Goal: Book appointment/travel/reservation

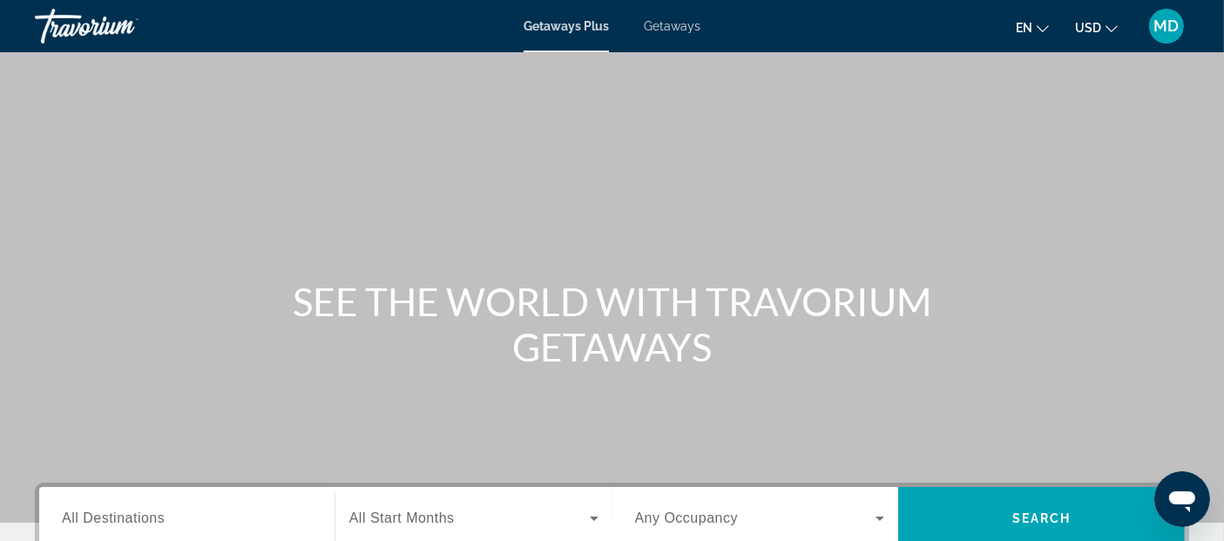
click at [666, 33] on div "Getaways Plus Getaways en English Español Français Italiano Português русский U…" at bounding box center [612, 25] width 1224 height 45
click at [677, 24] on span "Getaways" at bounding box center [672, 26] width 57 height 14
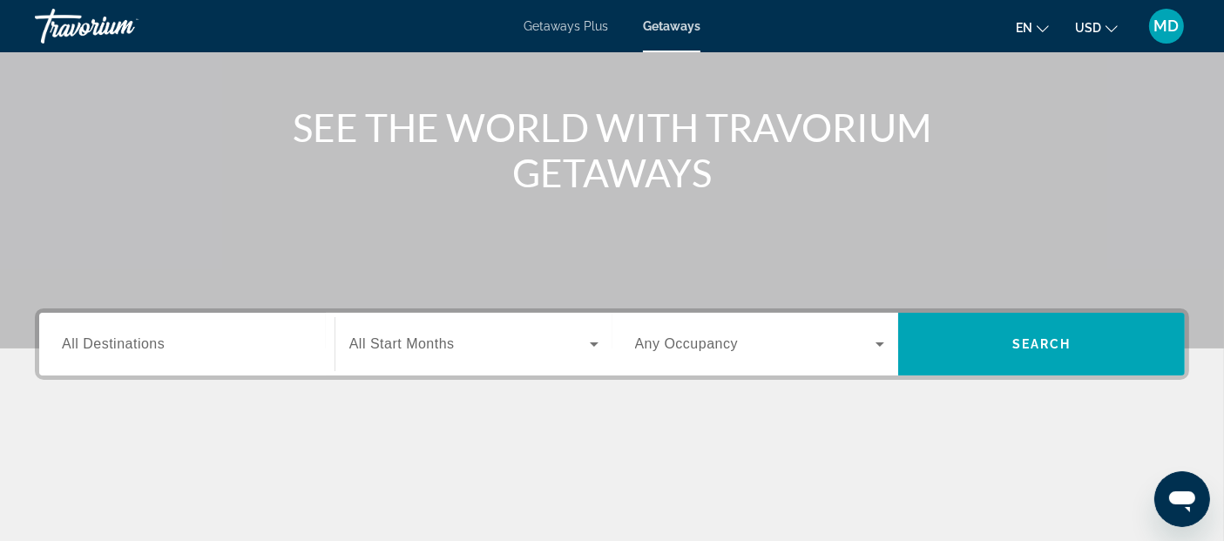
scroll to position [185, 0]
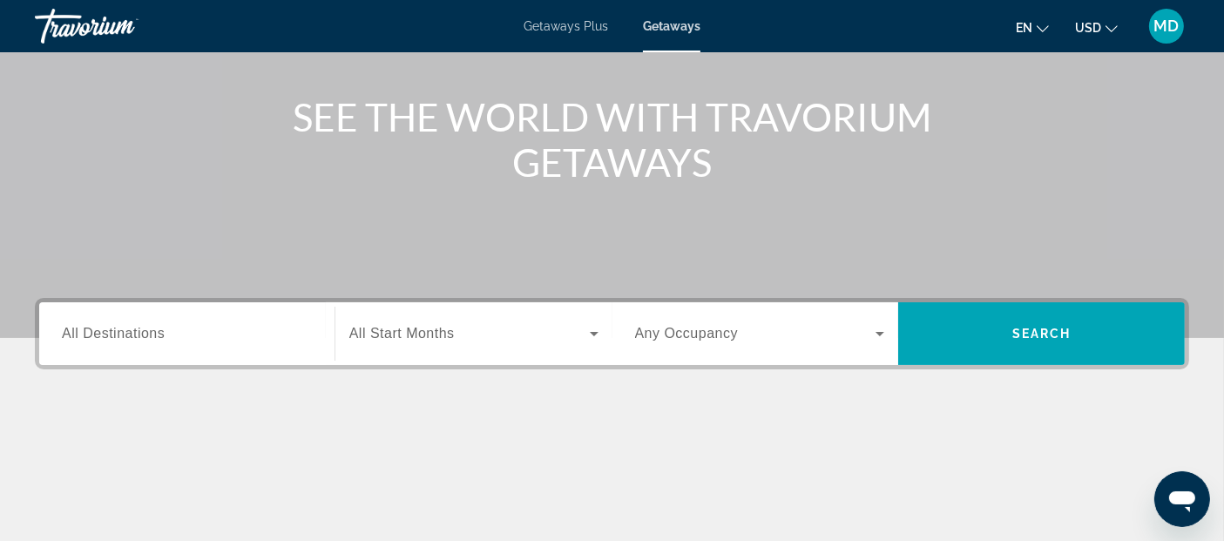
click at [171, 349] on div "Search widget" at bounding box center [187, 334] width 250 height 50
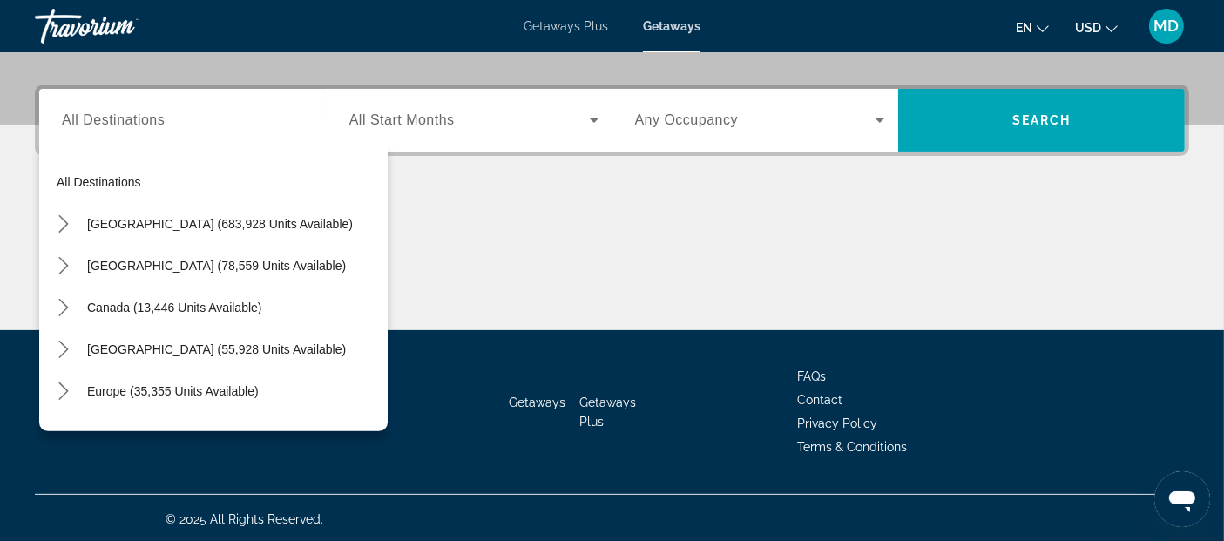
scroll to position [236, 0]
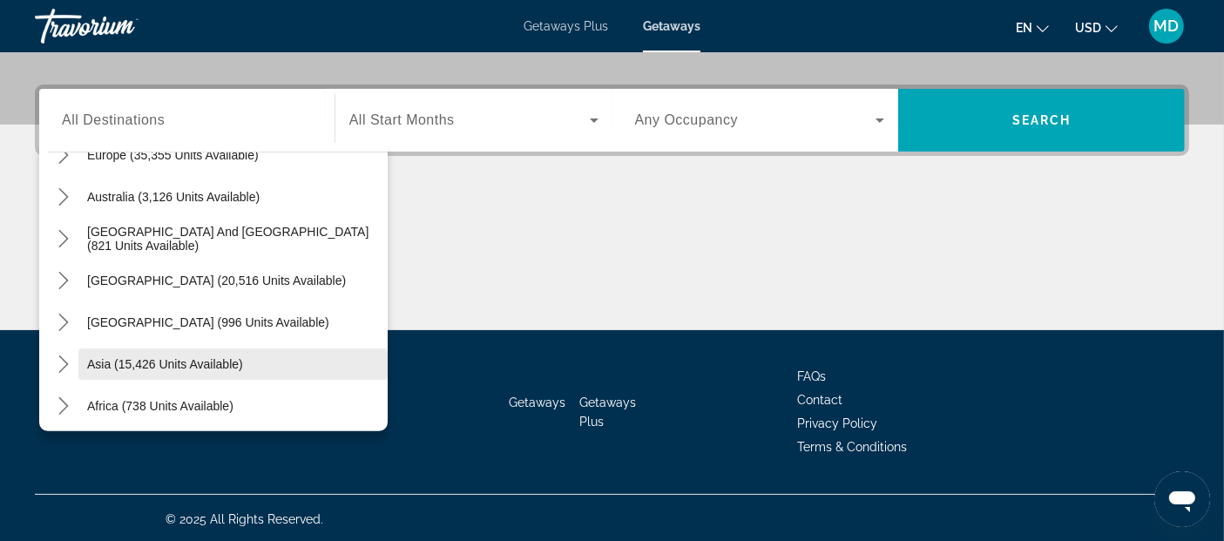
click at [220, 364] on span "Asia (15,426 units available)" at bounding box center [165, 364] width 156 height 14
type input "**********"
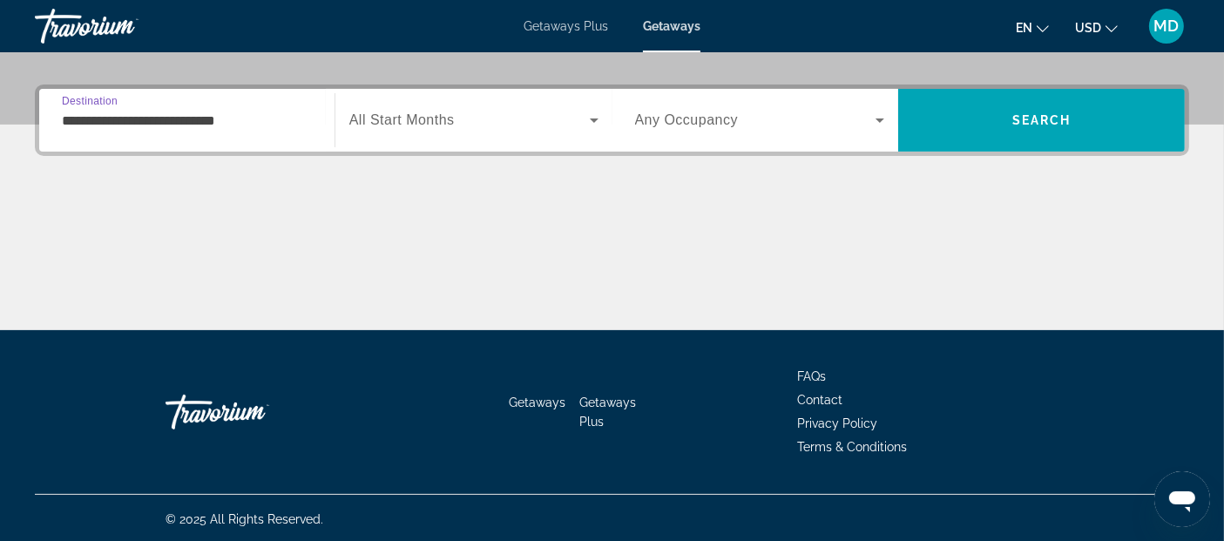
click at [442, 112] on span "All Start Months" at bounding box center [401, 119] width 105 height 15
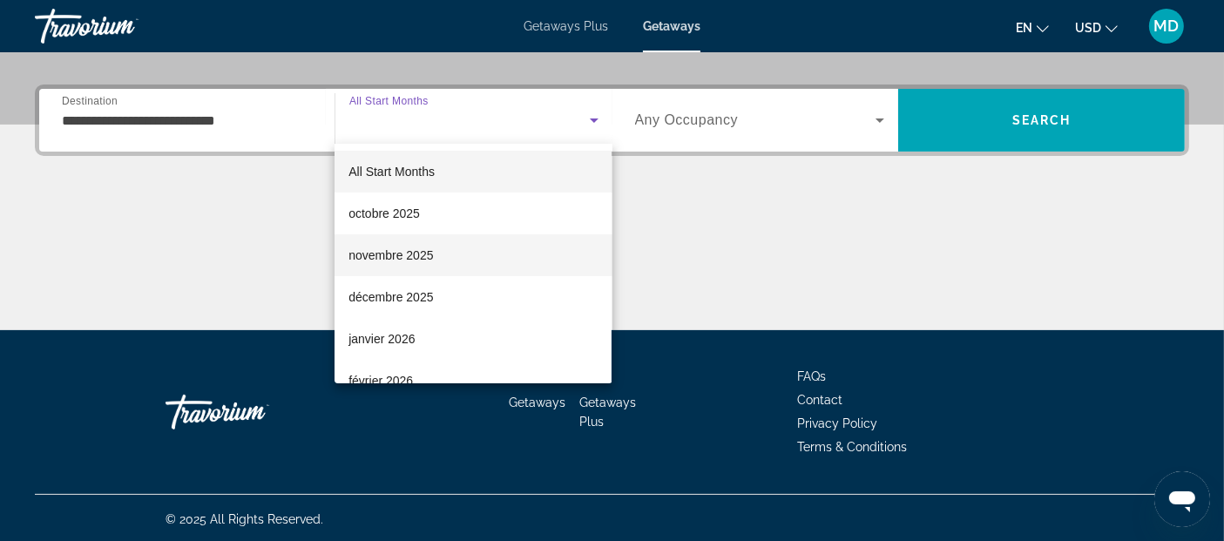
click at [461, 254] on mat-option "novembre 2025" at bounding box center [473, 255] width 277 height 42
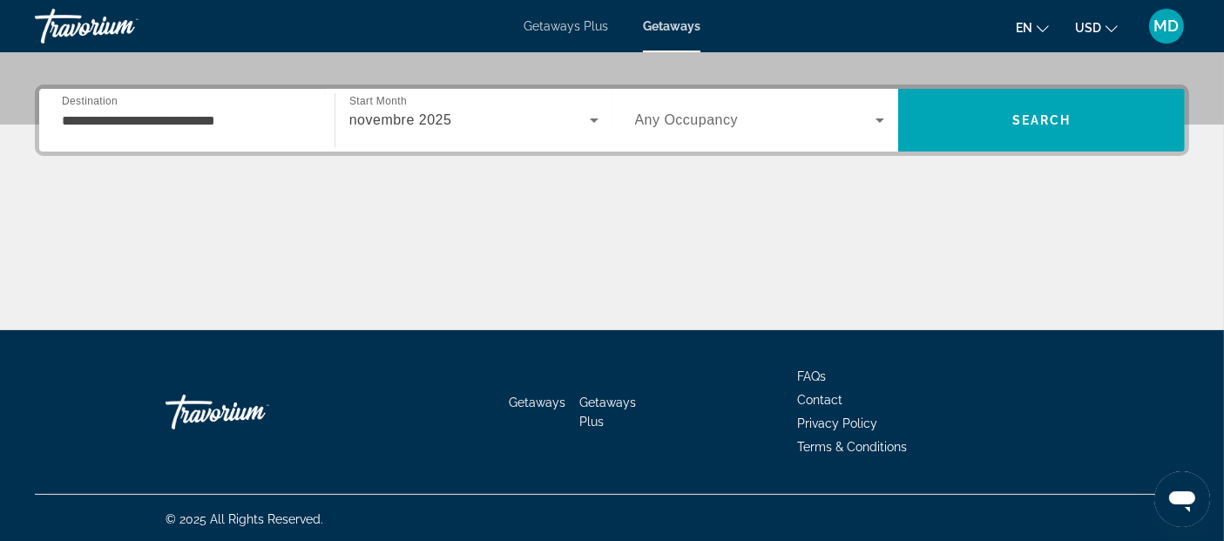
click at [682, 132] on div "Search widget" at bounding box center [760, 120] width 250 height 49
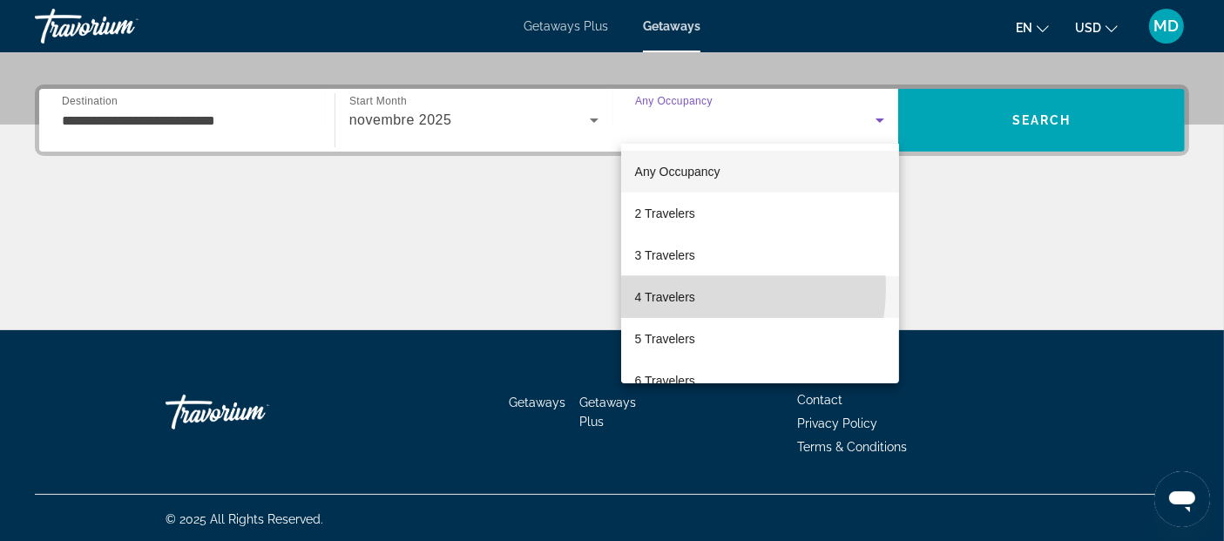
click at [673, 287] on span "4 Travelers" at bounding box center [665, 297] width 60 height 21
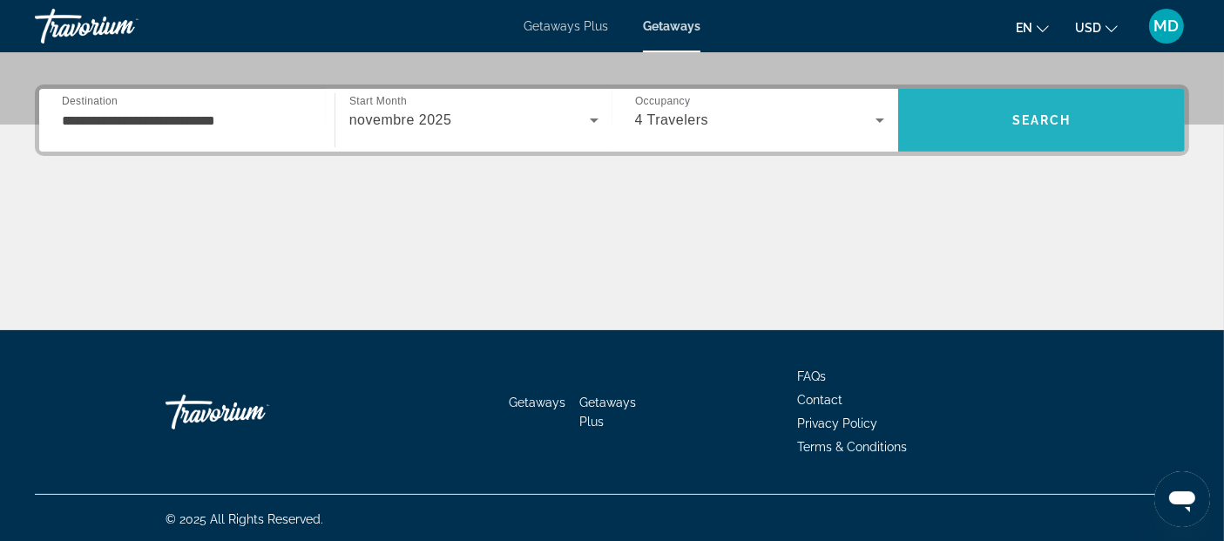
click at [1026, 118] on span "Search" at bounding box center [1042, 120] width 59 height 14
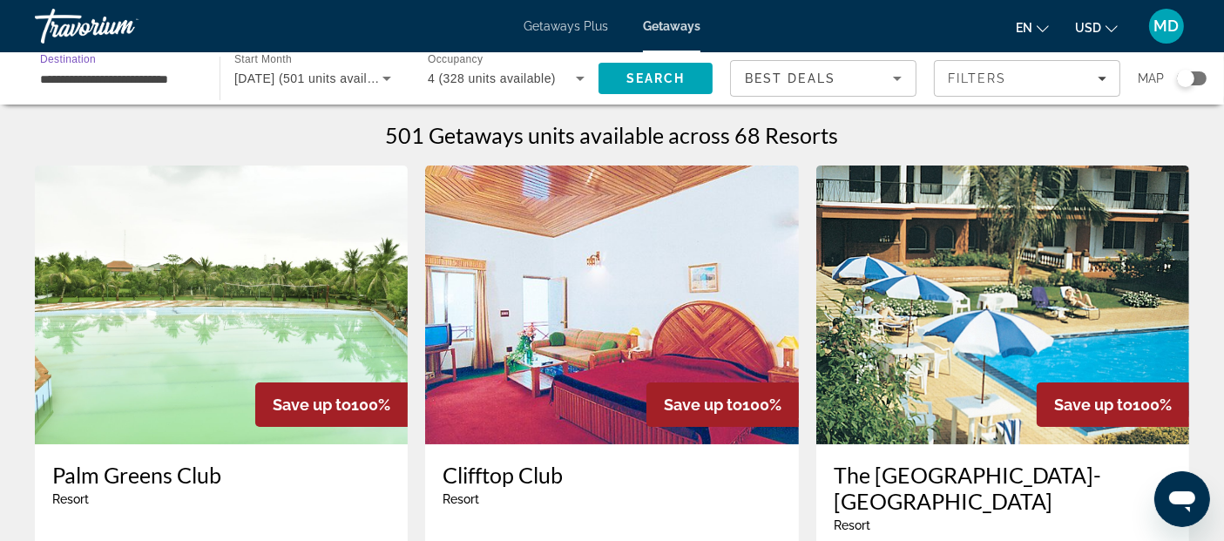
click at [71, 74] on input "**********" at bounding box center [118, 79] width 157 height 21
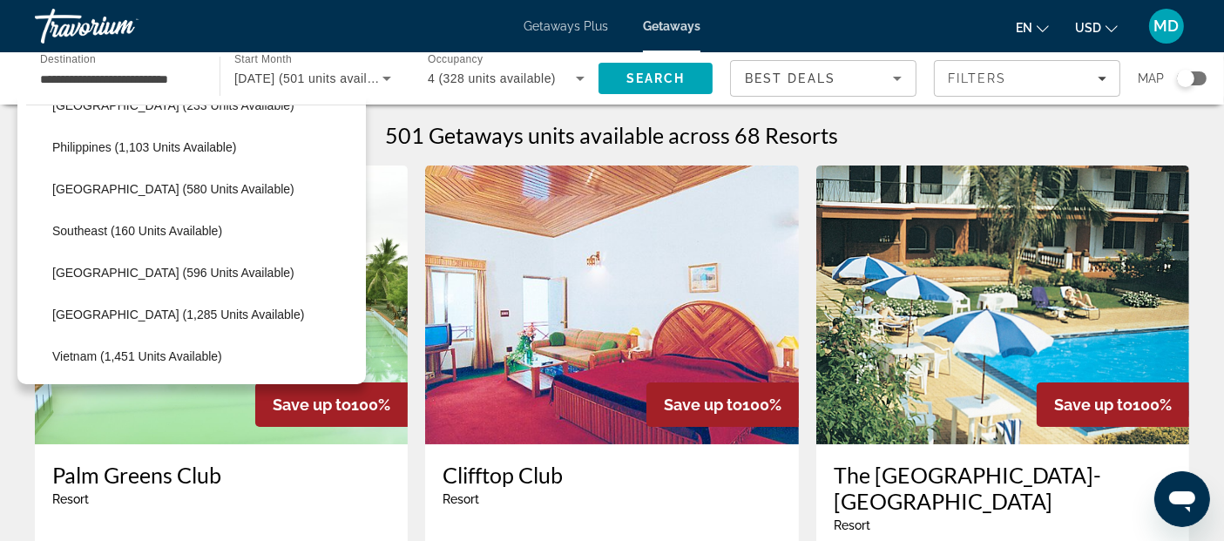
scroll to position [784, 0]
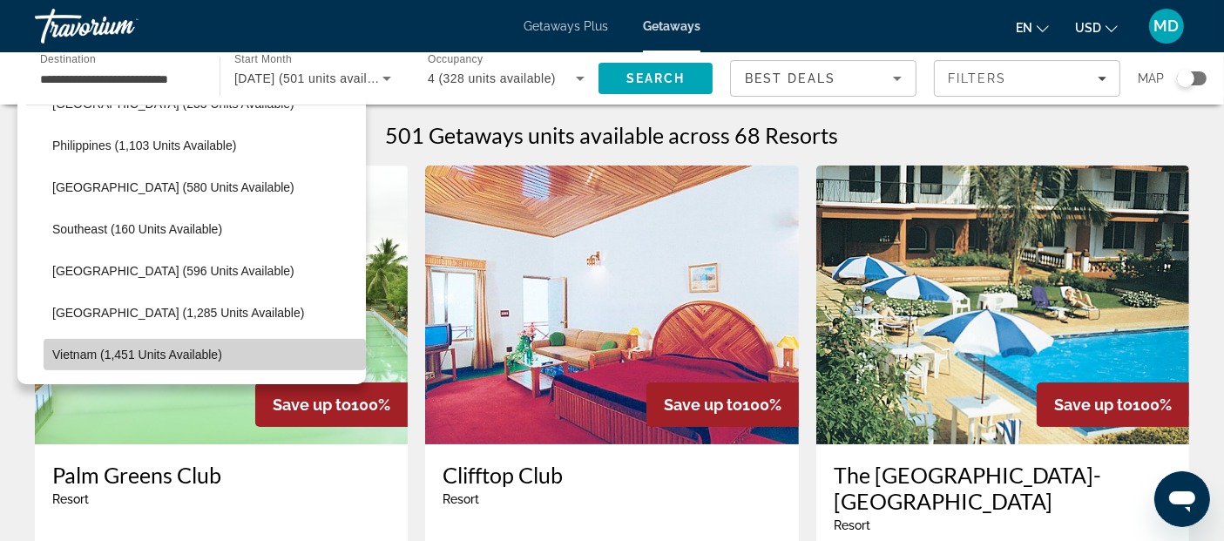
click at [211, 358] on span "Vietnam (1,451 units available)" at bounding box center [137, 355] width 170 height 14
type input "**********"
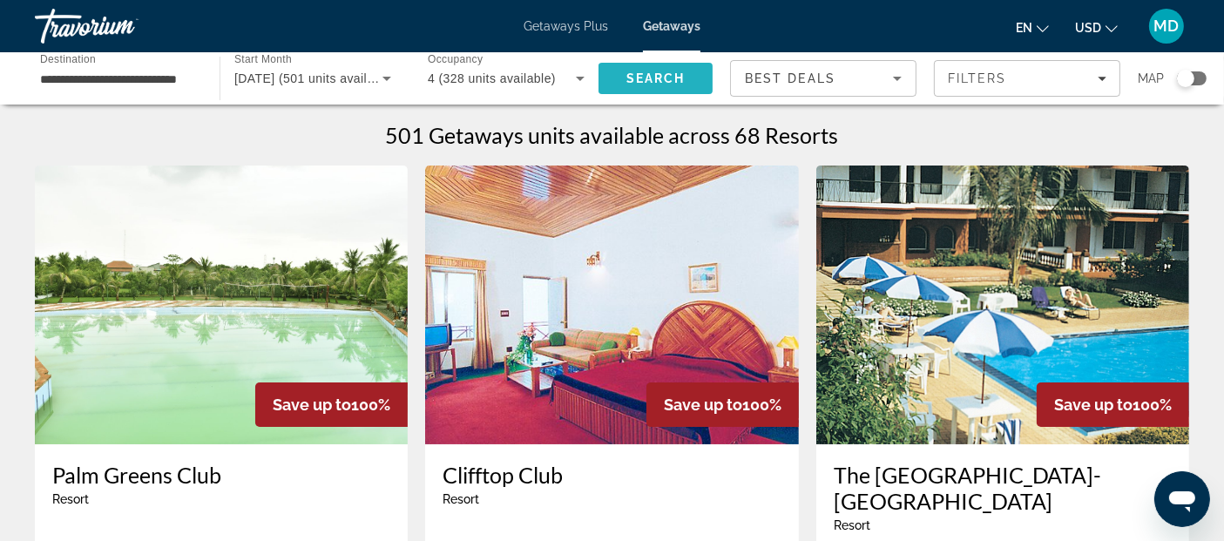
click at [640, 83] on span "Search" at bounding box center [656, 78] width 59 height 14
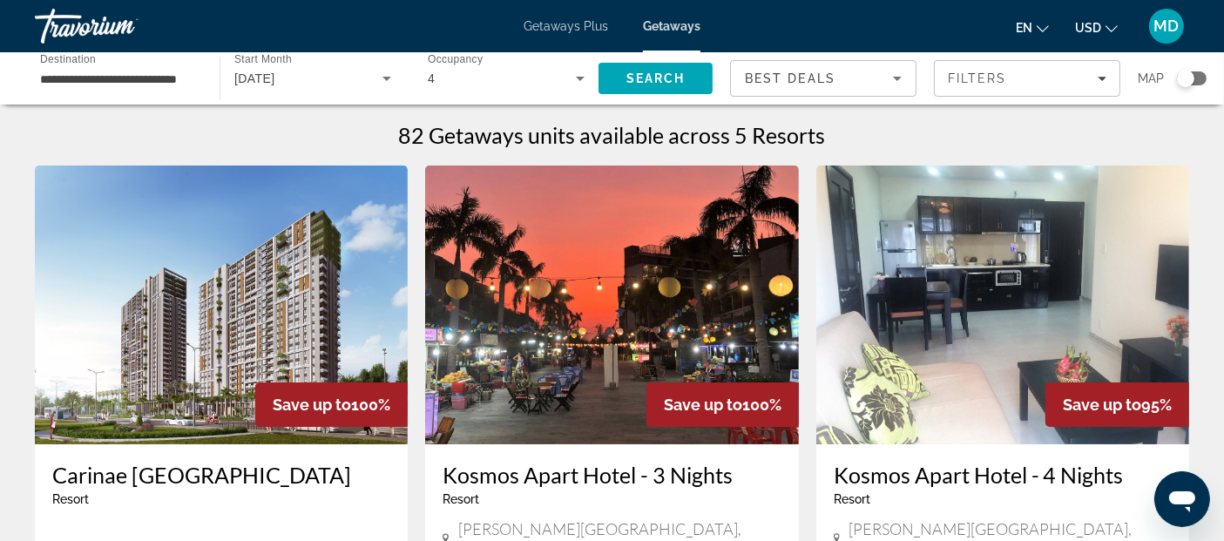
drag, startPoint x: 640, startPoint y: 83, endPoint x: 959, endPoint y: 220, distance: 347.0
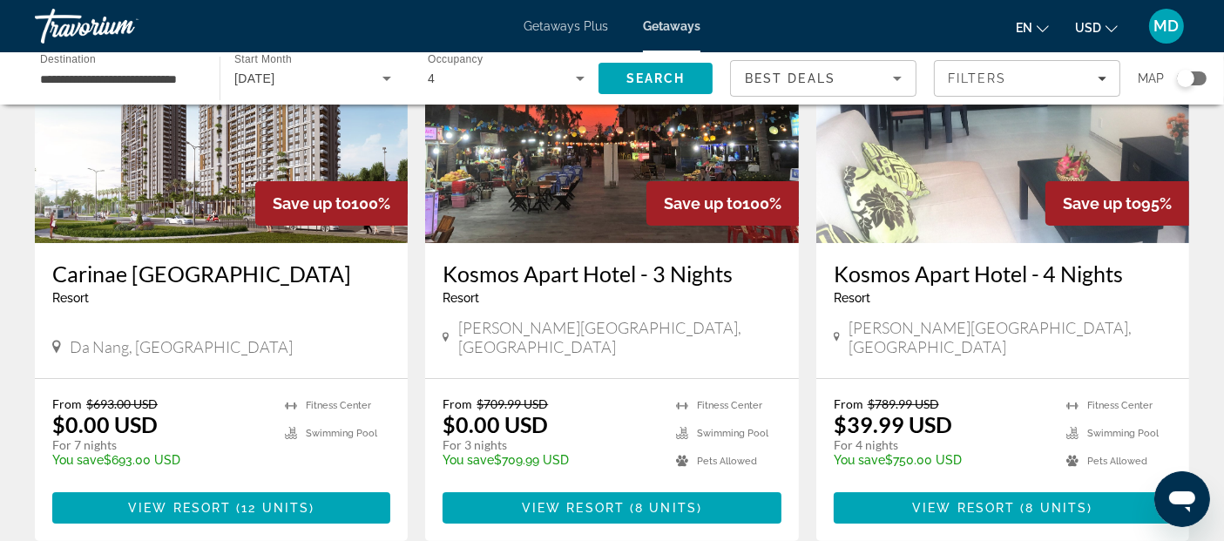
scroll to position [199, 0]
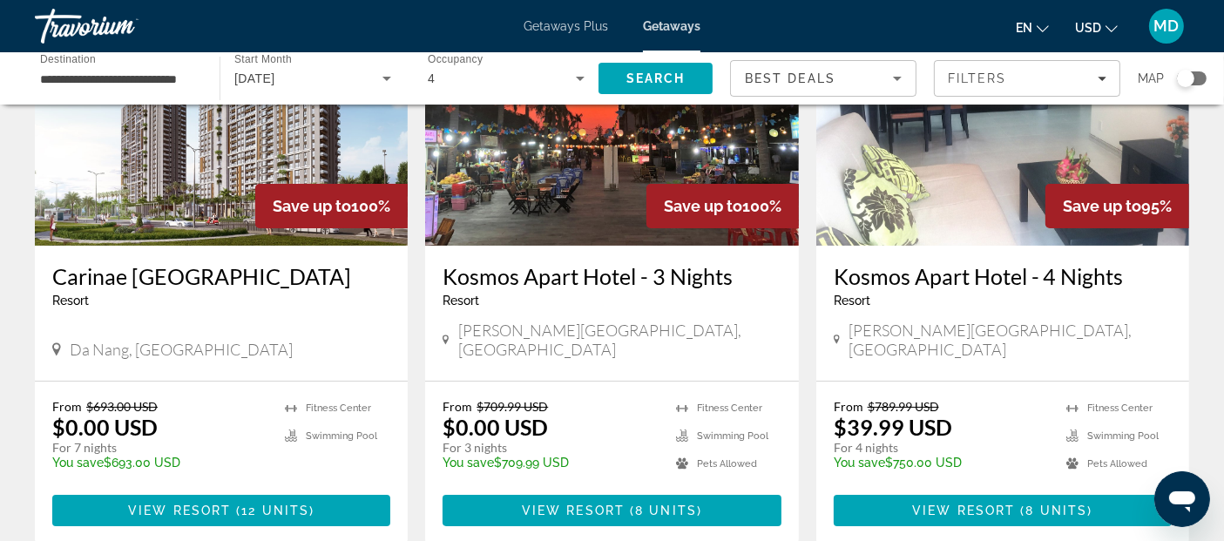
click at [180, 271] on h3 "Carinae [GEOGRAPHIC_DATA]" at bounding box center [221, 276] width 338 height 26
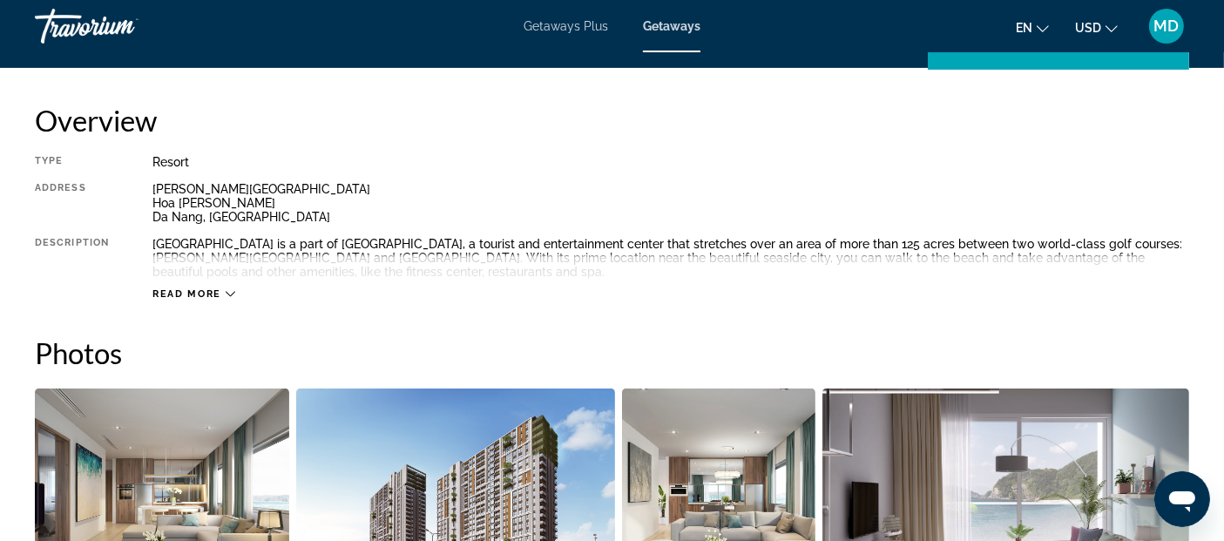
scroll to position [566, 0]
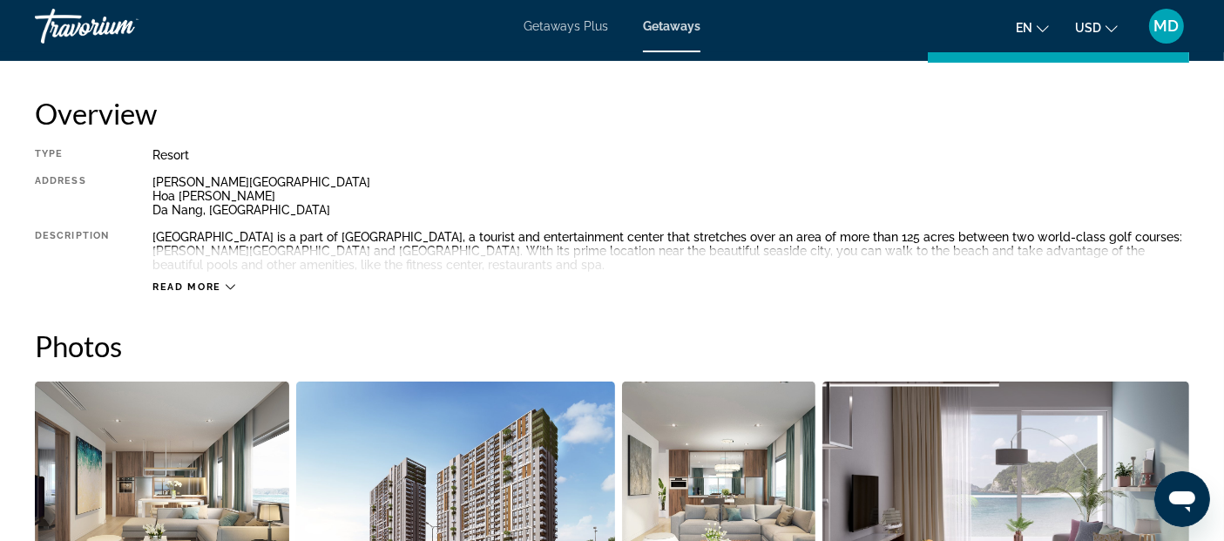
click at [211, 284] on span "Read more" at bounding box center [186, 286] width 69 height 11
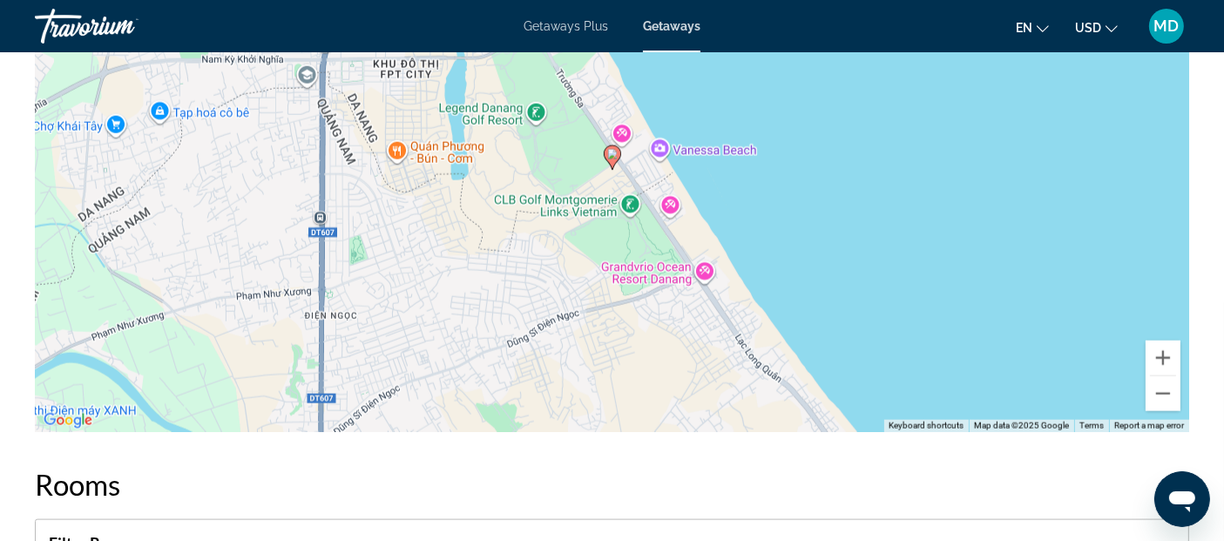
scroll to position [2169, 0]
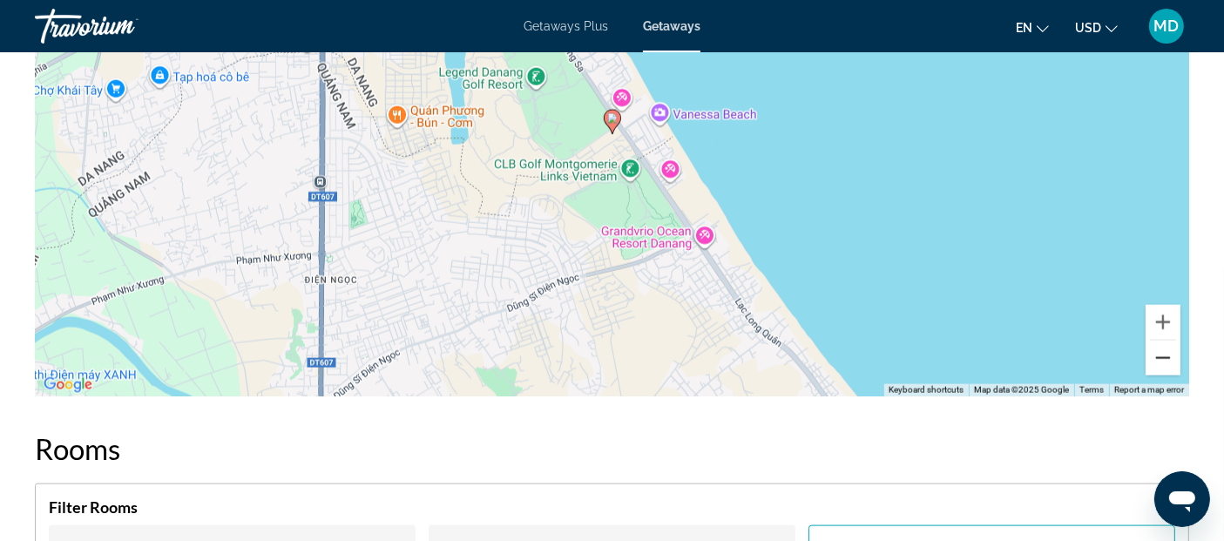
click at [1164, 350] on button "Zoom out" at bounding box center [1163, 358] width 35 height 35
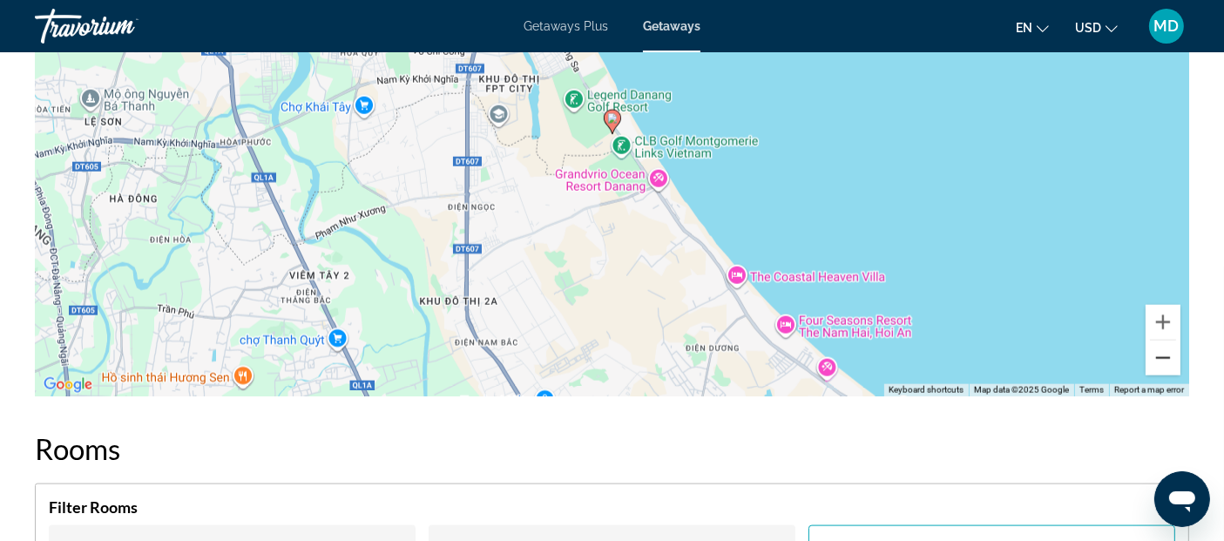
click at [1164, 350] on button "Zoom out" at bounding box center [1163, 358] width 35 height 35
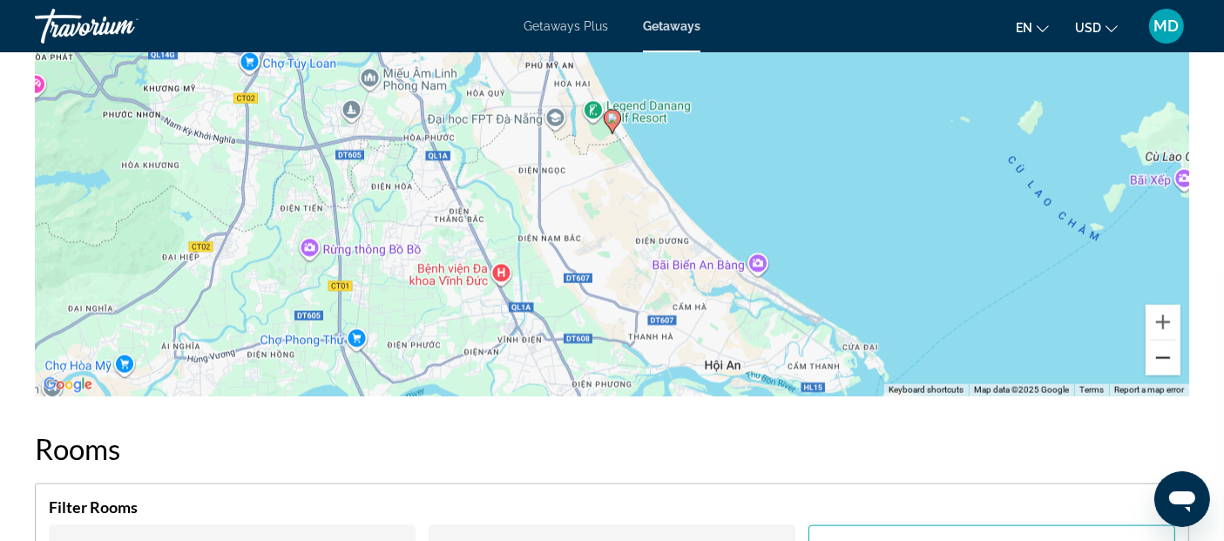
click at [1164, 351] on button "Zoom out" at bounding box center [1163, 358] width 35 height 35
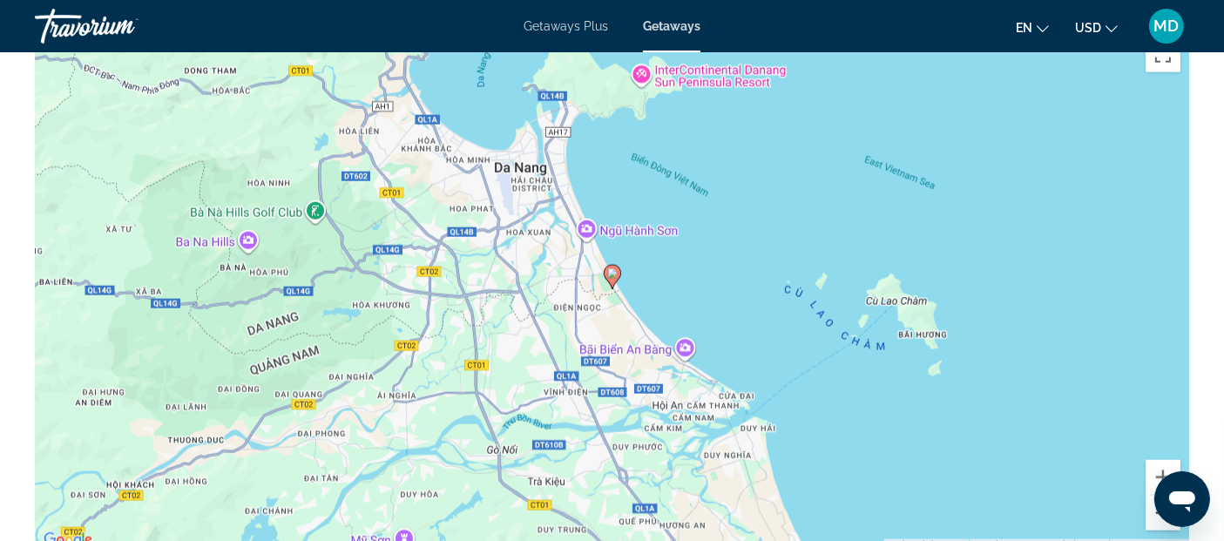
scroll to position [2039, 0]
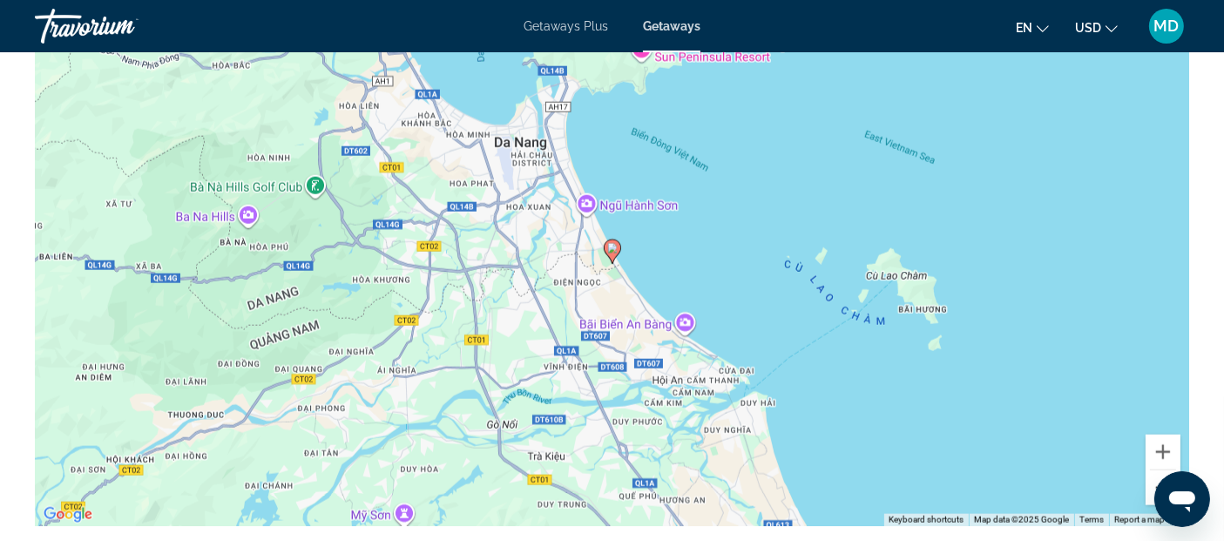
click at [1154, 482] on button "Zoom out" at bounding box center [1163, 488] width 35 height 35
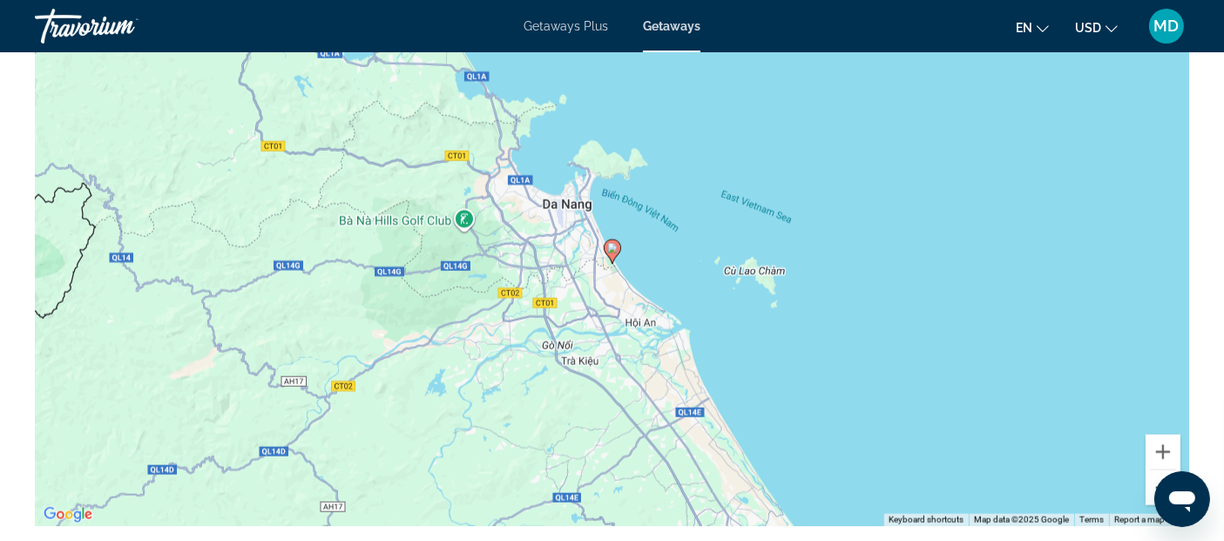
click at [1154, 482] on button "Zoom out" at bounding box center [1163, 488] width 35 height 35
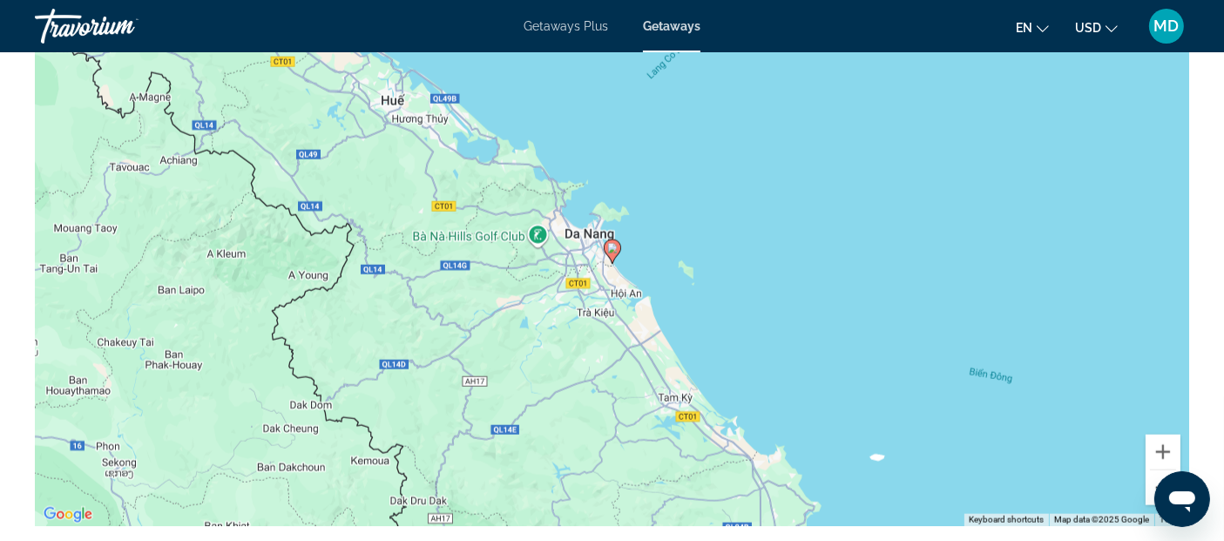
click at [1154, 482] on button "Zoom out" at bounding box center [1163, 488] width 35 height 35
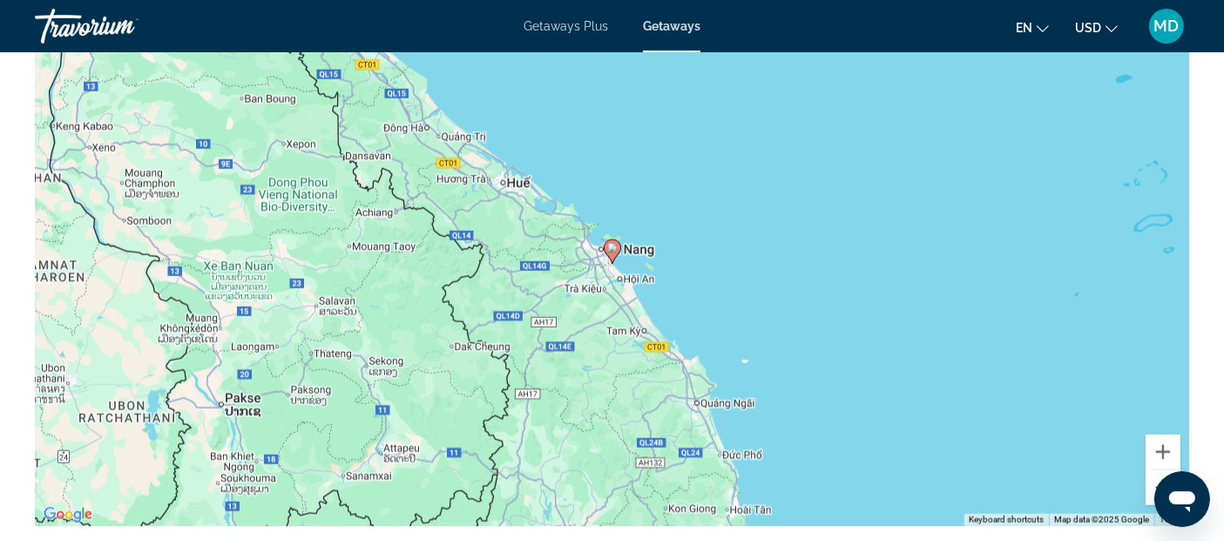
click at [1154, 482] on button "Zoom out" at bounding box center [1163, 488] width 35 height 35
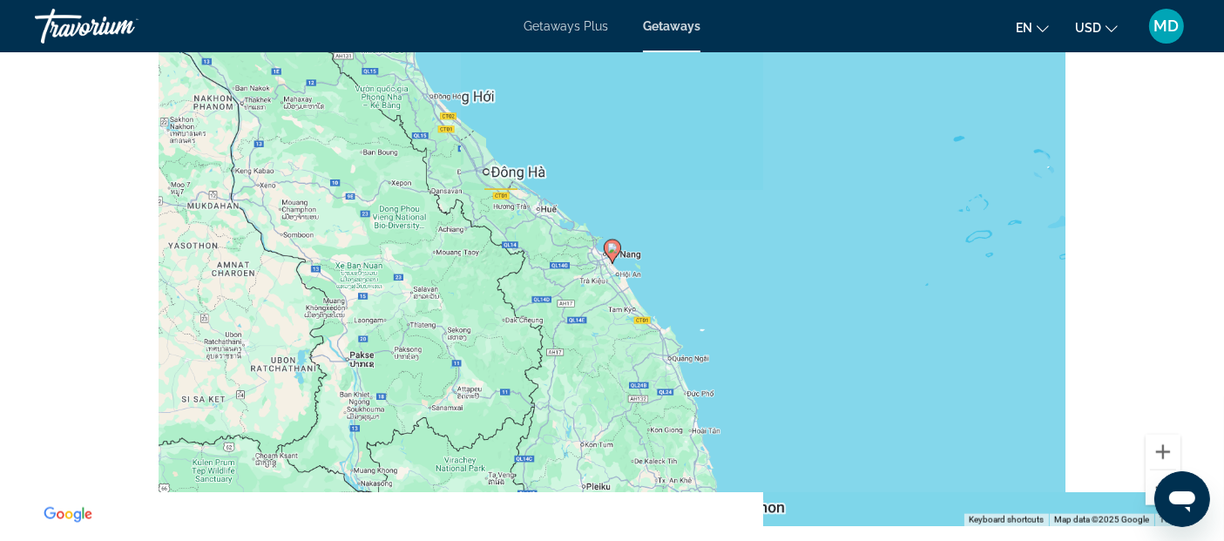
click at [1154, 482] on button "Zoom out" at bounding box center [1163, 488] width 35 height 35
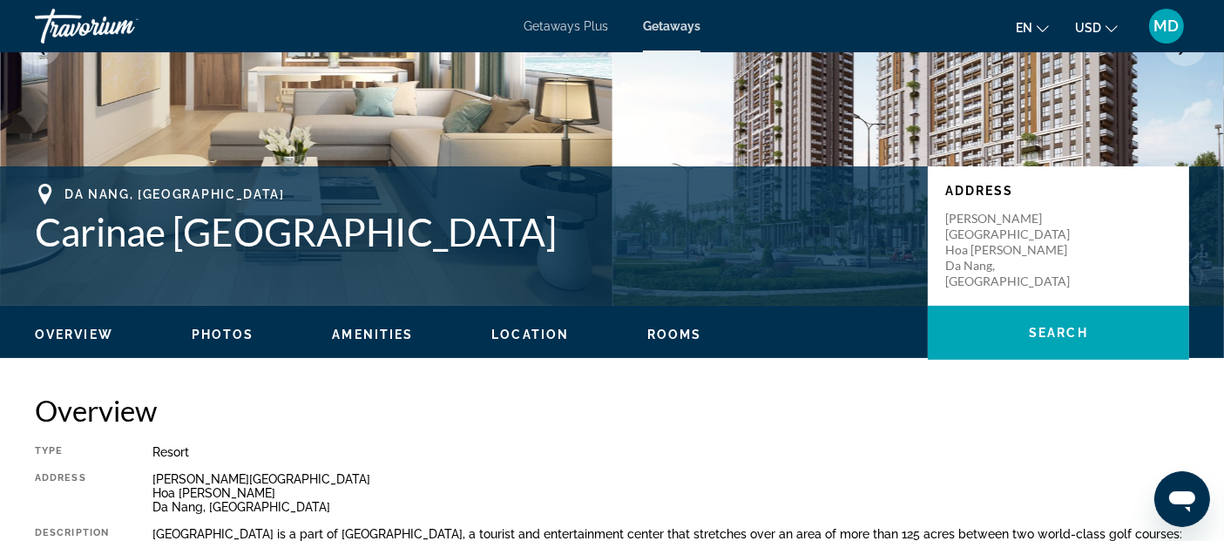
scroll to position [251, 0]
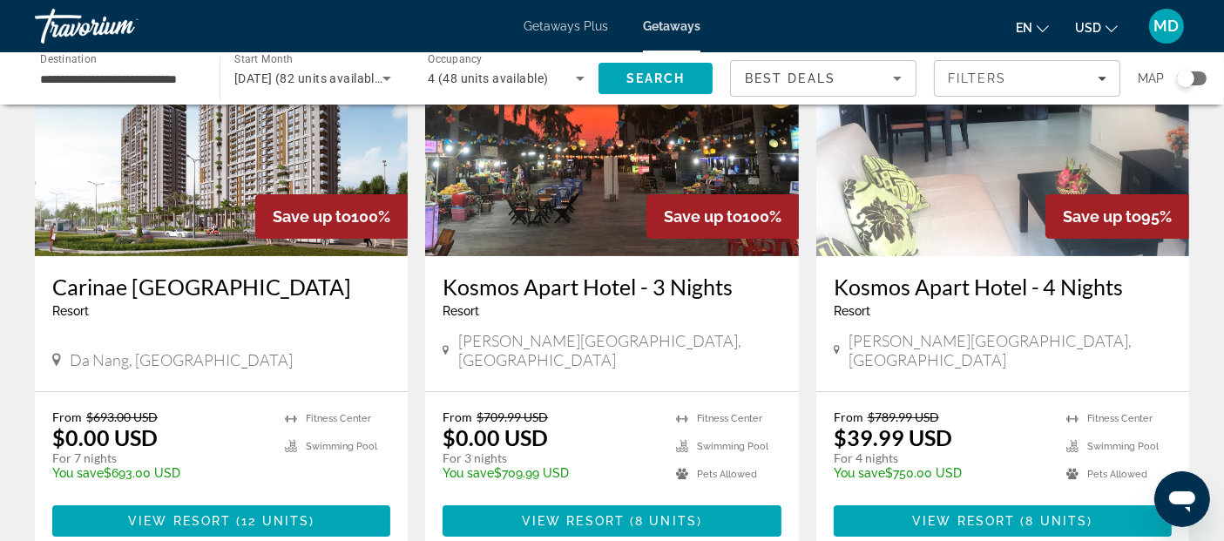
scroll to position [187, 0]
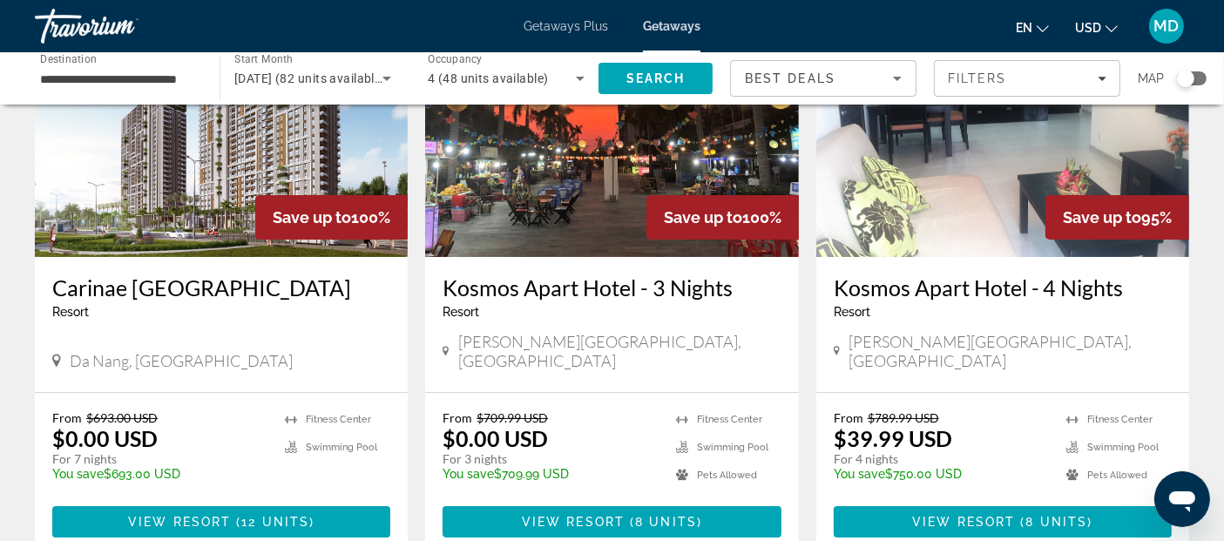
click at [494, 290] on h3 "Kosmos Apart Hotel - 3 Nights" at bounding box center [612, 287] width 338 height 26
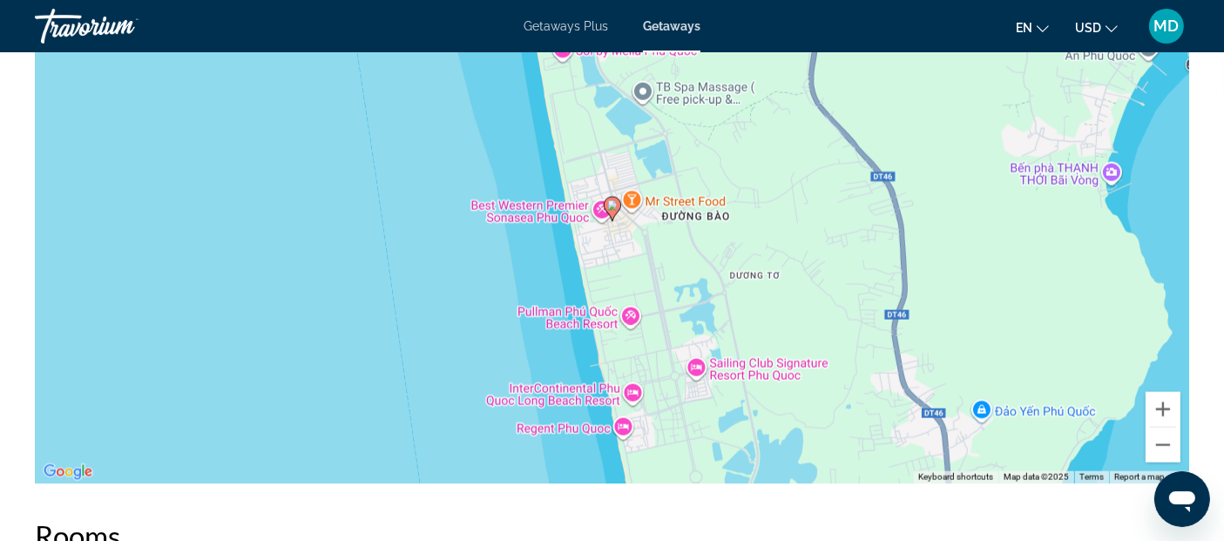
scroll to position [2348, 0]
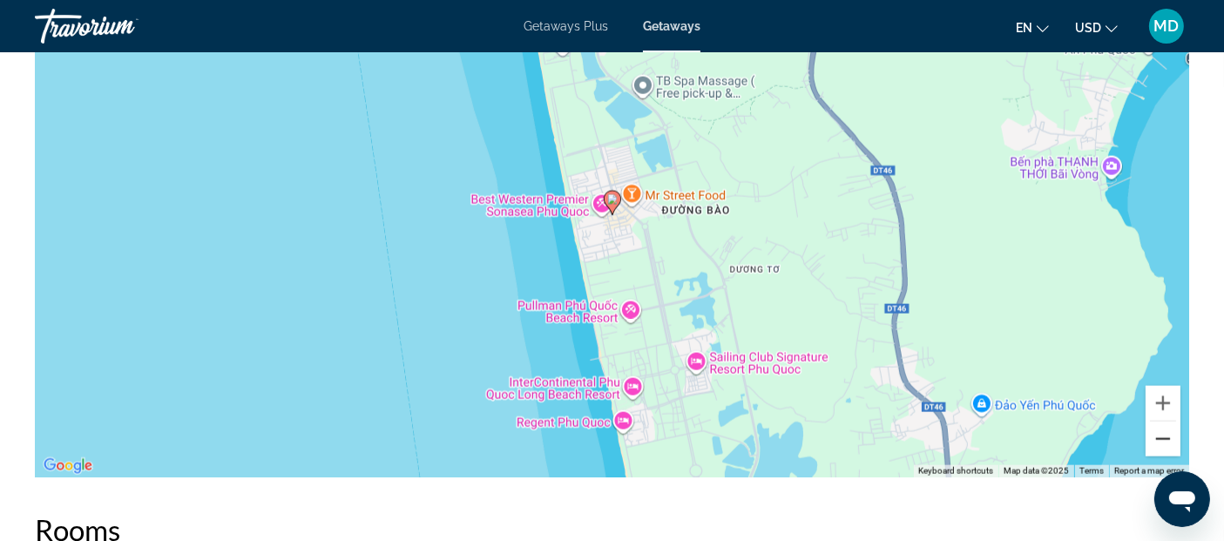
click at [1168, 437] on button "Zoom out" at bounding box center [1163, 439] width 35 height 35
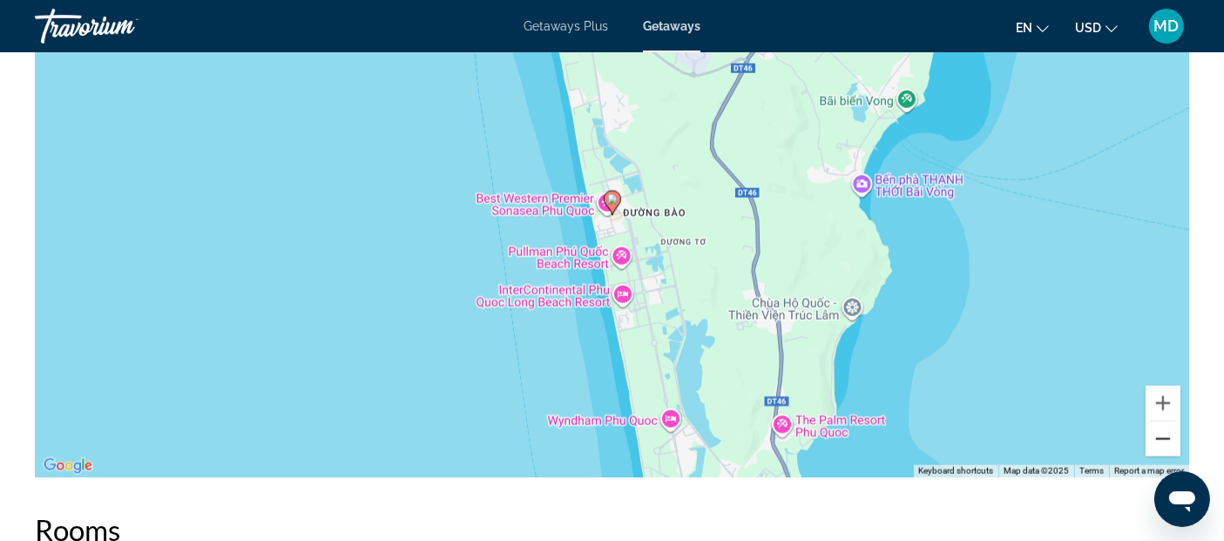
click at [1168, 437] on button "Zoom out" at bounding box center [1163, 439] width 35 height 35
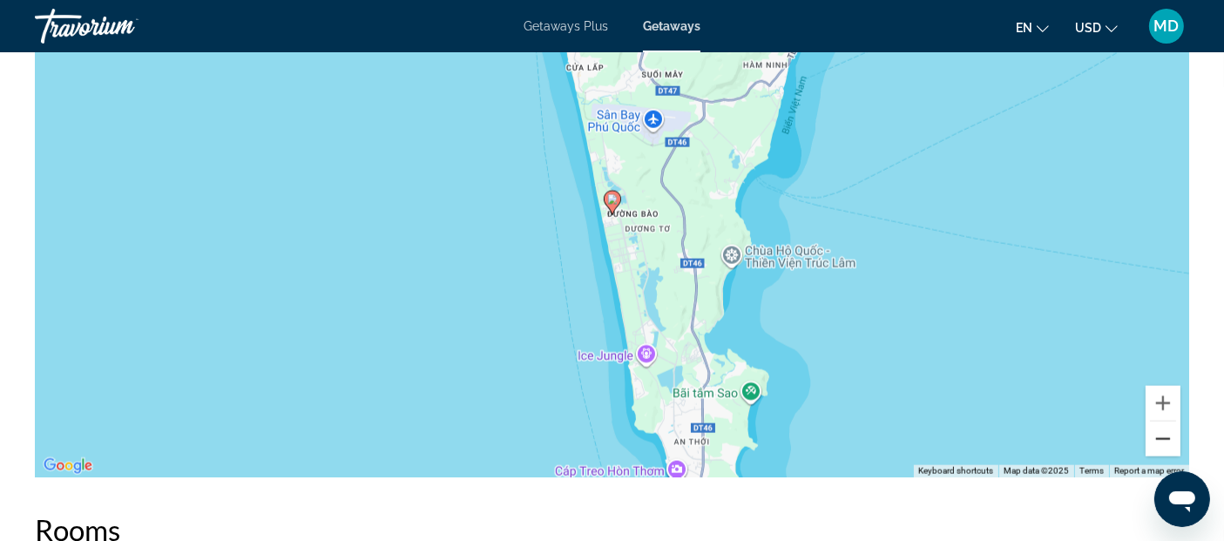
click at [1168, 437] on button "Zoom out" at bounding box center [1163, 439] width 35 height 35
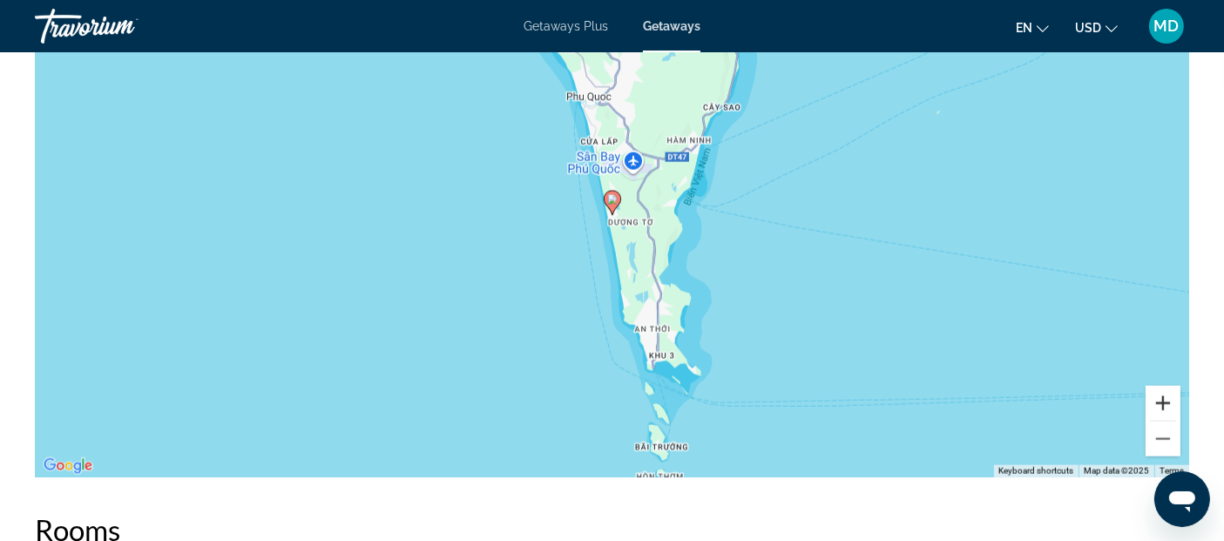
click at [1162, 402] on button "Zoom in" at bounding box center [1163, 403] width 35 height 35
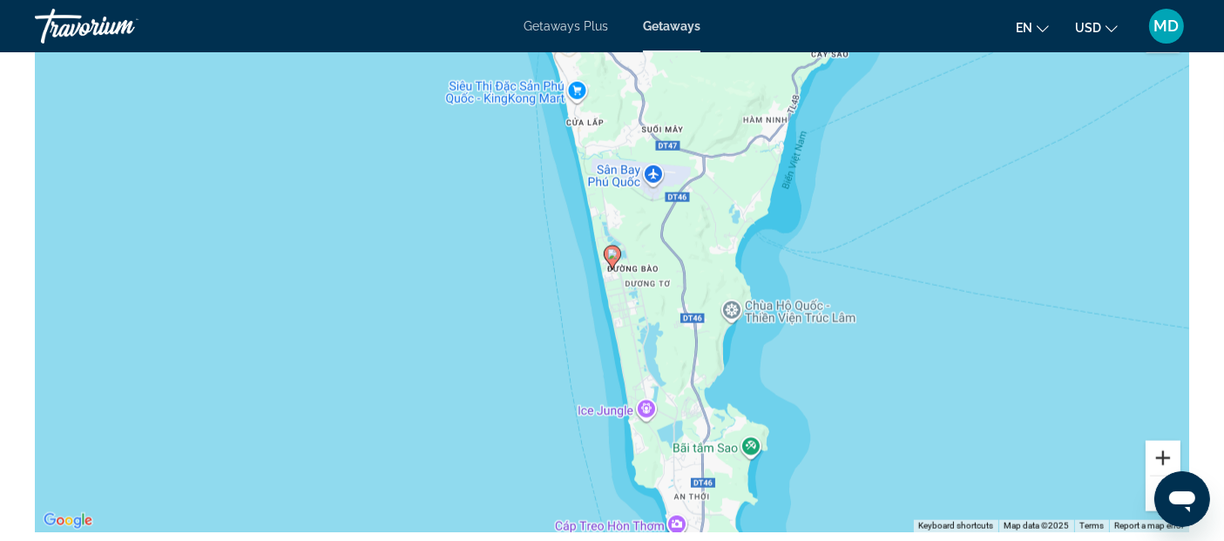
scroll to position [2288, 0]
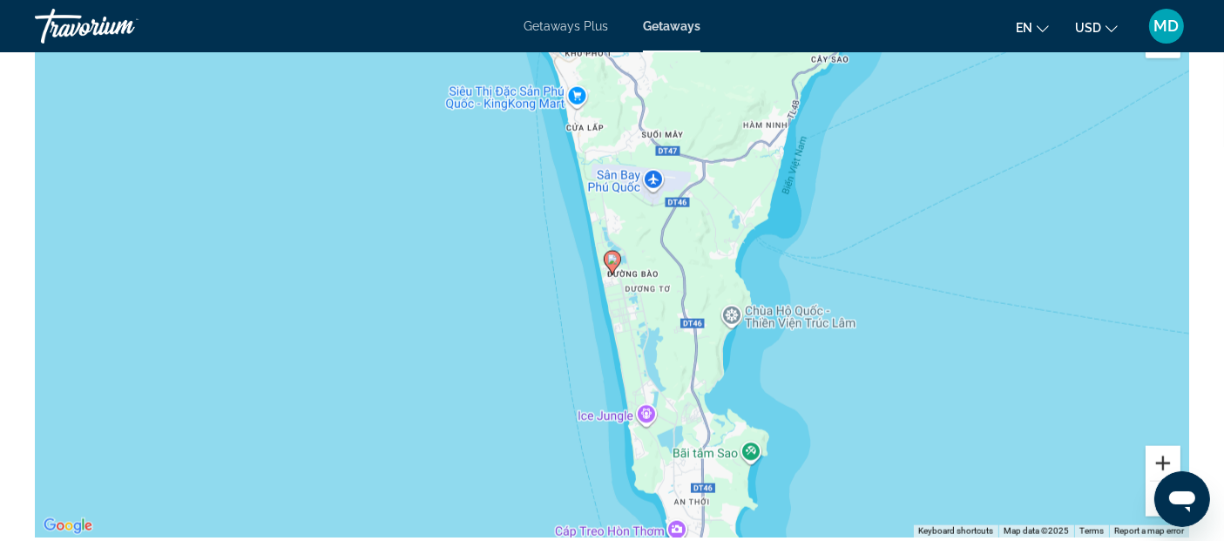
click at [1162, 447] on button "Zoom in" at bounding box center [1163, 463] width 35 height 35
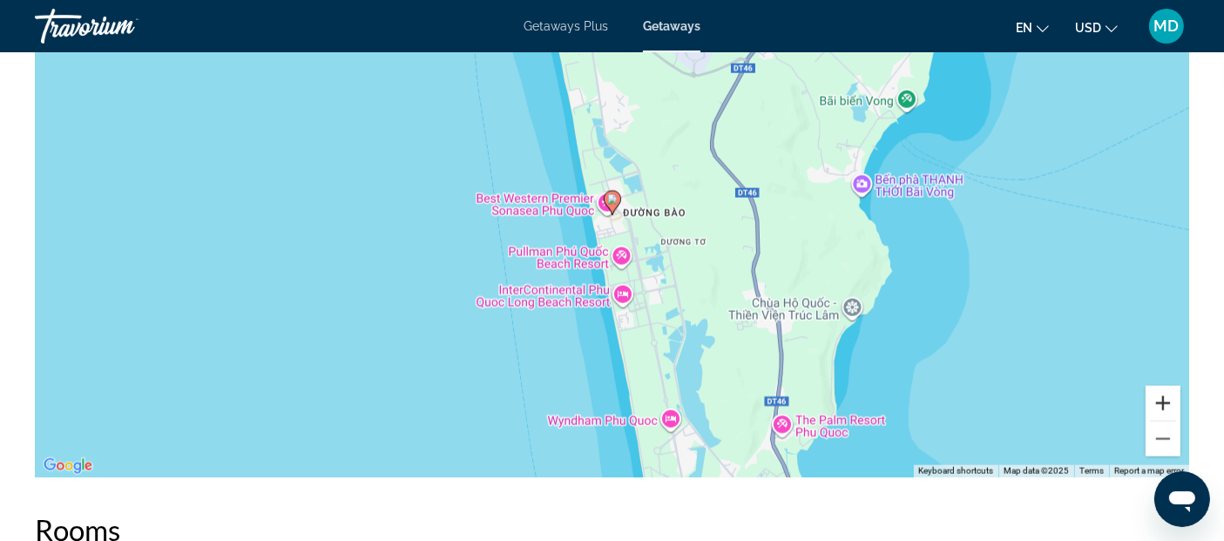
scroll to position [2365, 0]
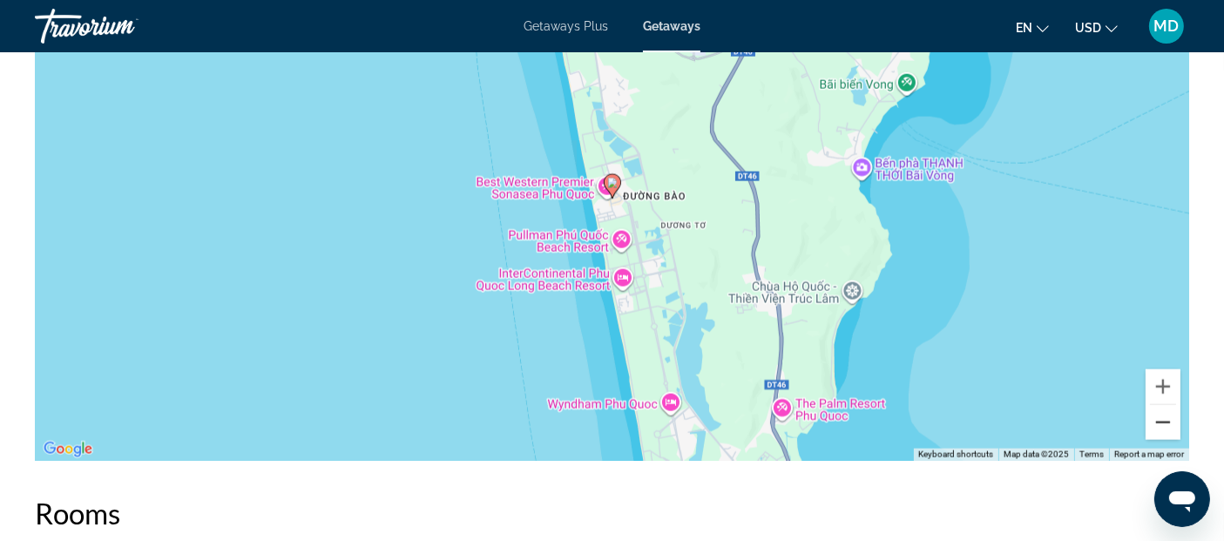
click at [1165, 423] on button "Zoom out" at bounding box center [1163, 422] width 35 height 35
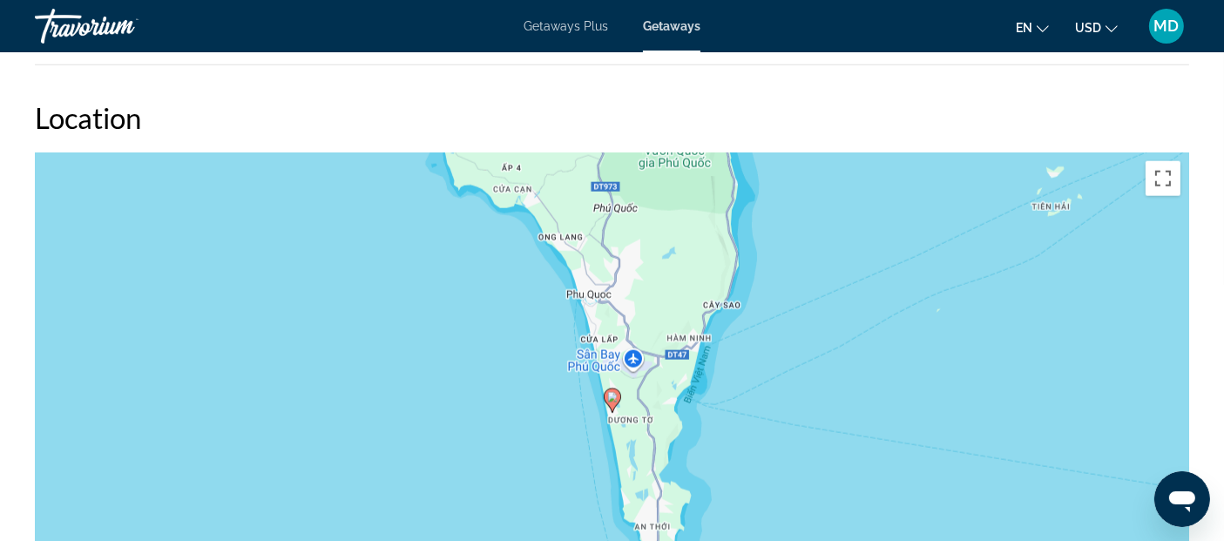
scroll to position [2186, 0]
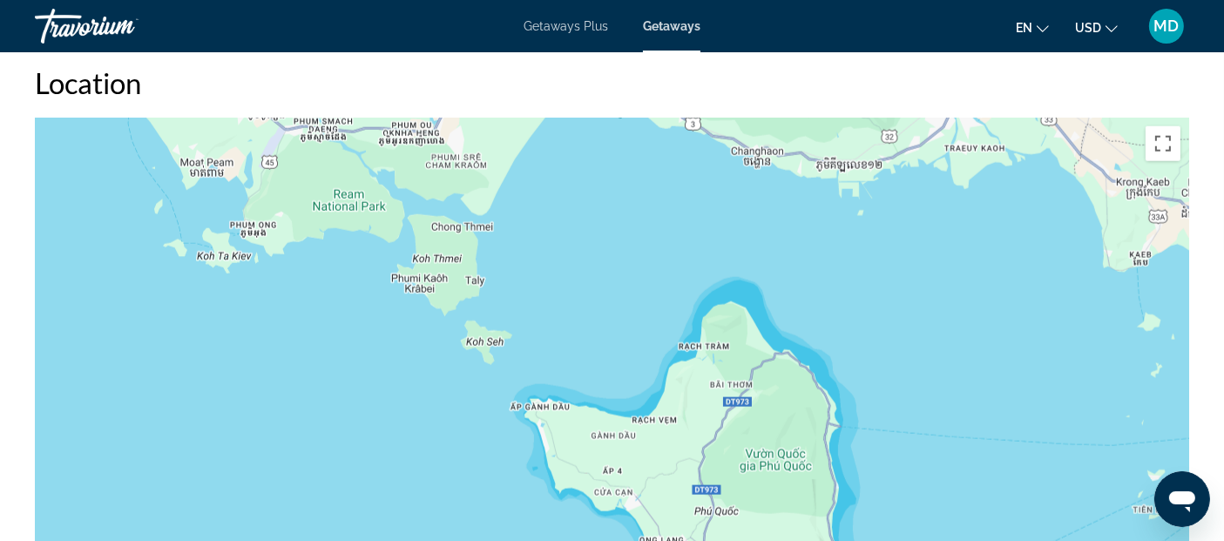
drag, startPoint x: 776, startPoint y: 227, endPoint x: 878, endPoint y: 568, distance: 356.5
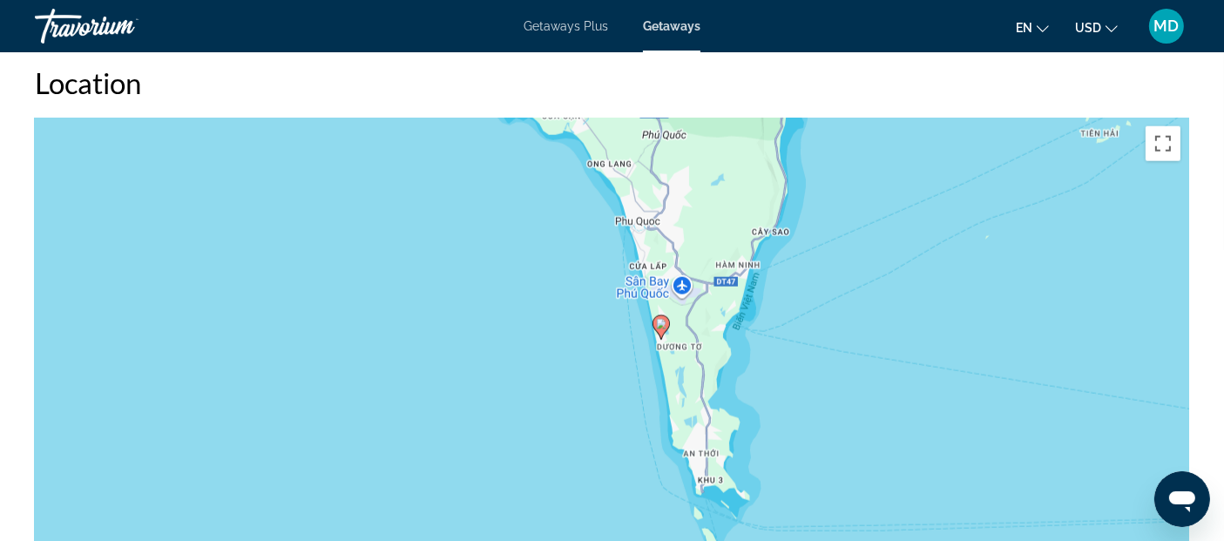
drag, startPoint x: 697, startPoint y: 248, endPoint x: 637, endPoint y: -118, distance: 370.9
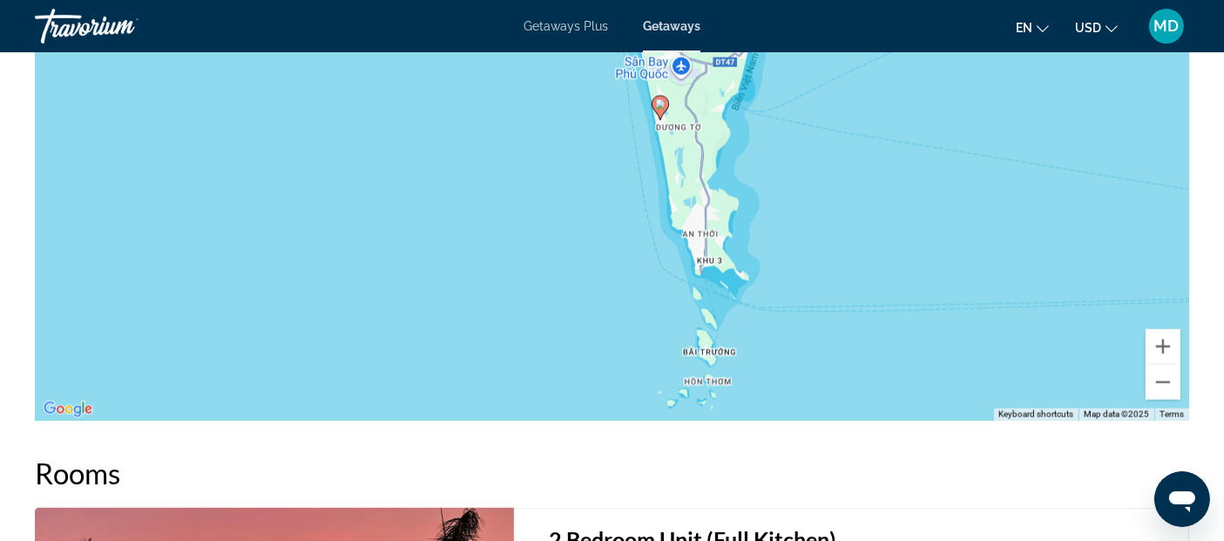
scroll to position [2417, 0]
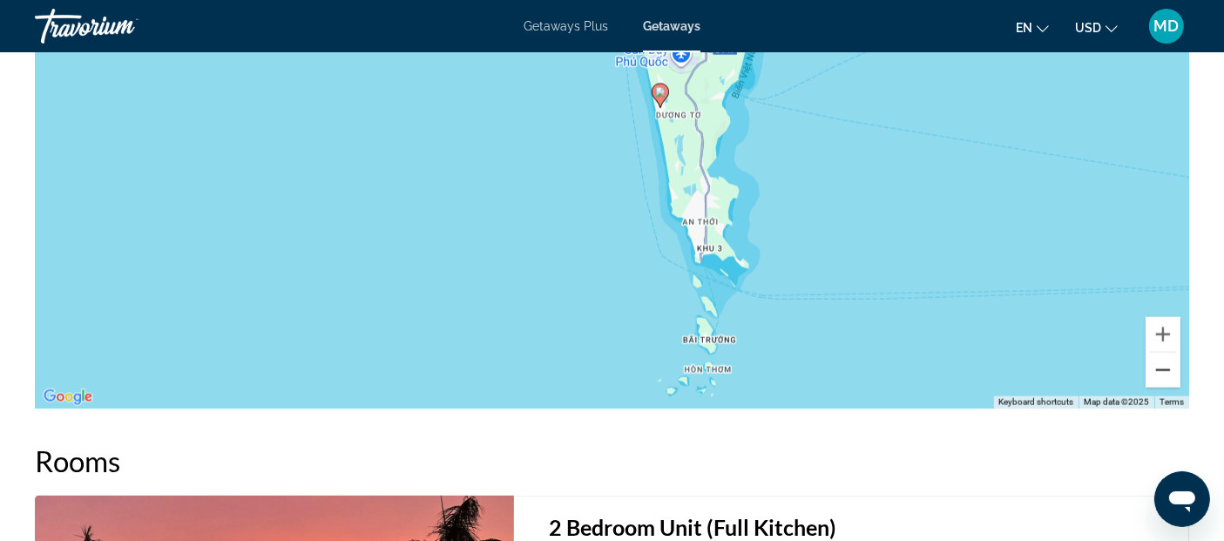
click at [1155, 376] on button "Zoom out" at bounding box center [1163, 370] width 35 height 35
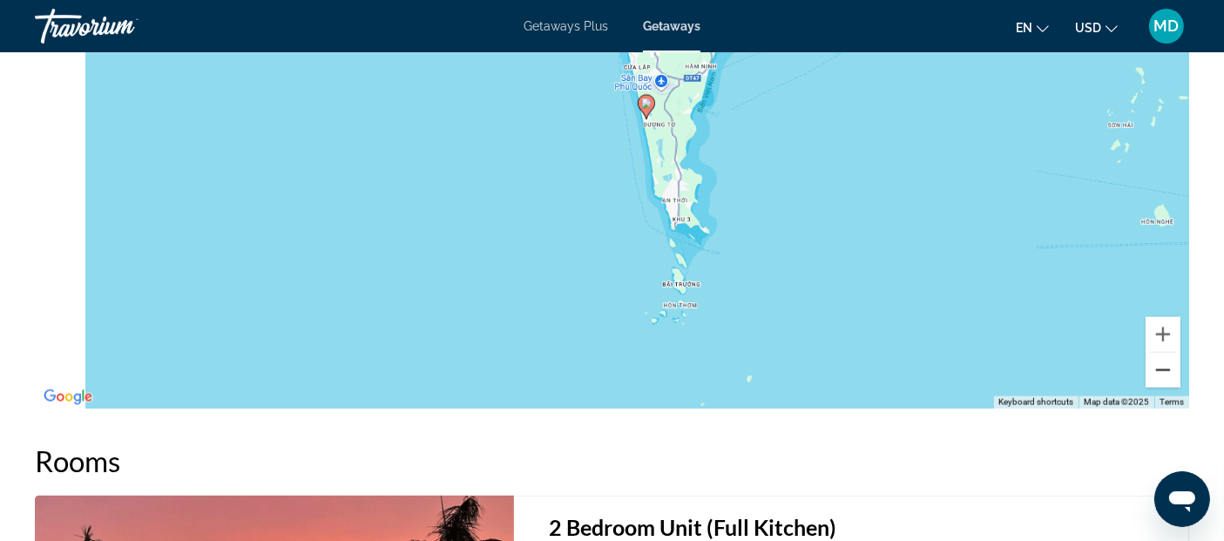
click at [1155, 376] on button "Zoom out" at bounding box center [1163, 370] width 35 height 35
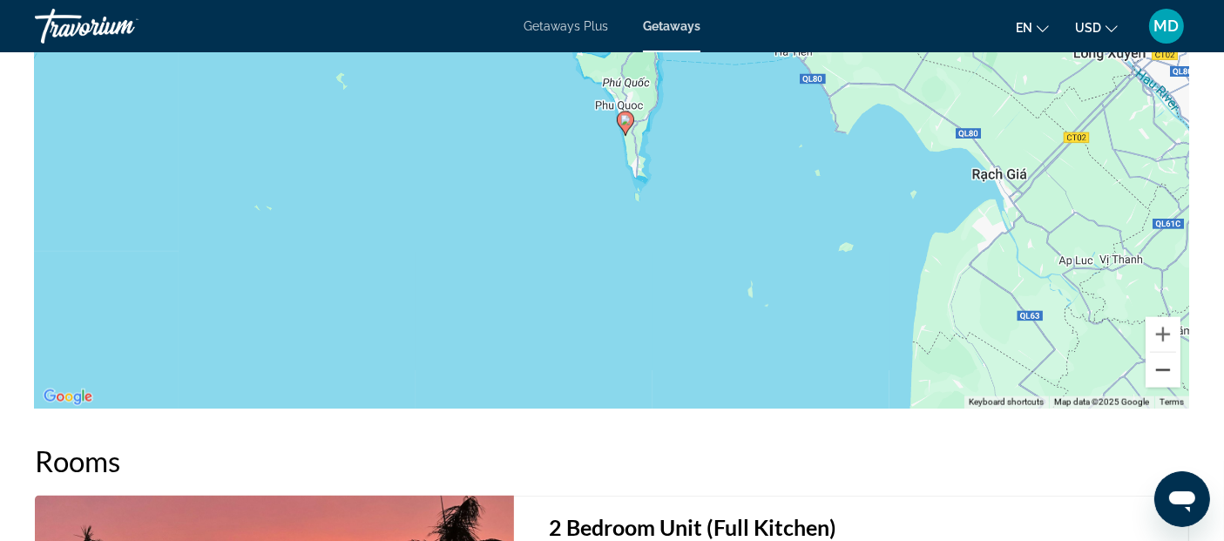
click at [1155, 376] on button "Zoom out" at bounding box center [1163, 370] width 35 height 35
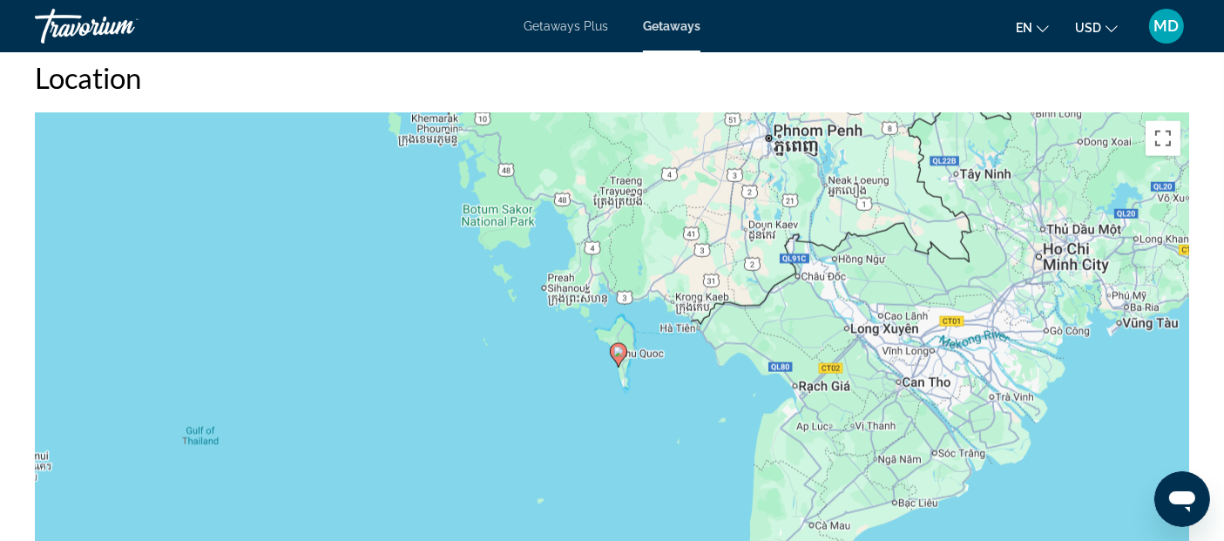
scroll to position [2203, 0]
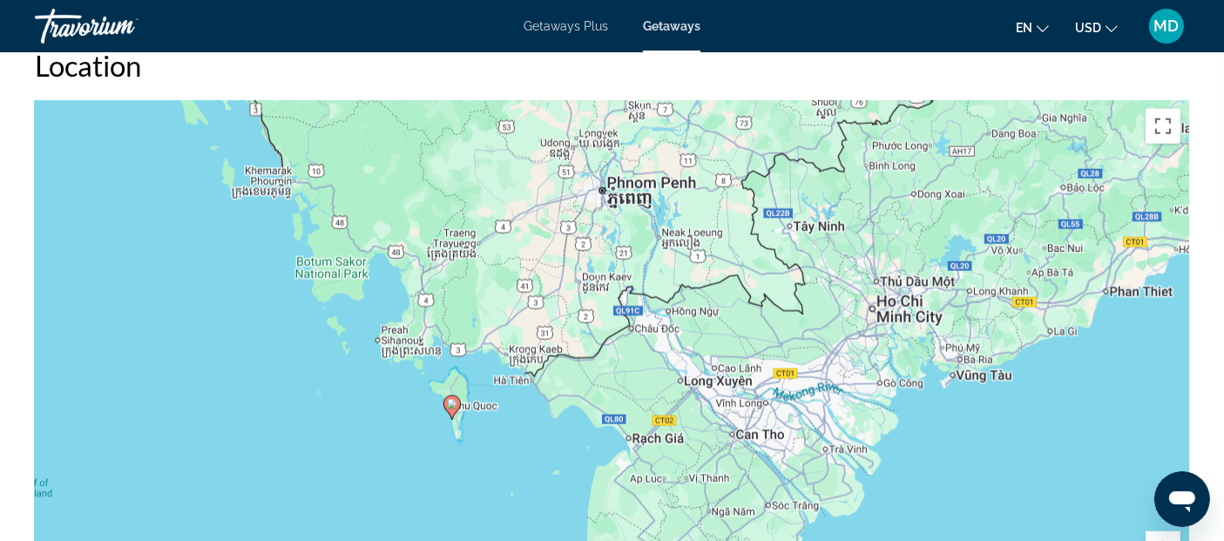
drag, startPoint x: 1061, startPoint y: 317, endPoint x: 873, endPoint y: 383, distance: 198.7
click at [878, 383] on div "To activate drag with keyboard, press Alt + Enter. Once in keyboard drag state,…" at bounding box center [612, 361] width 1155 height 523
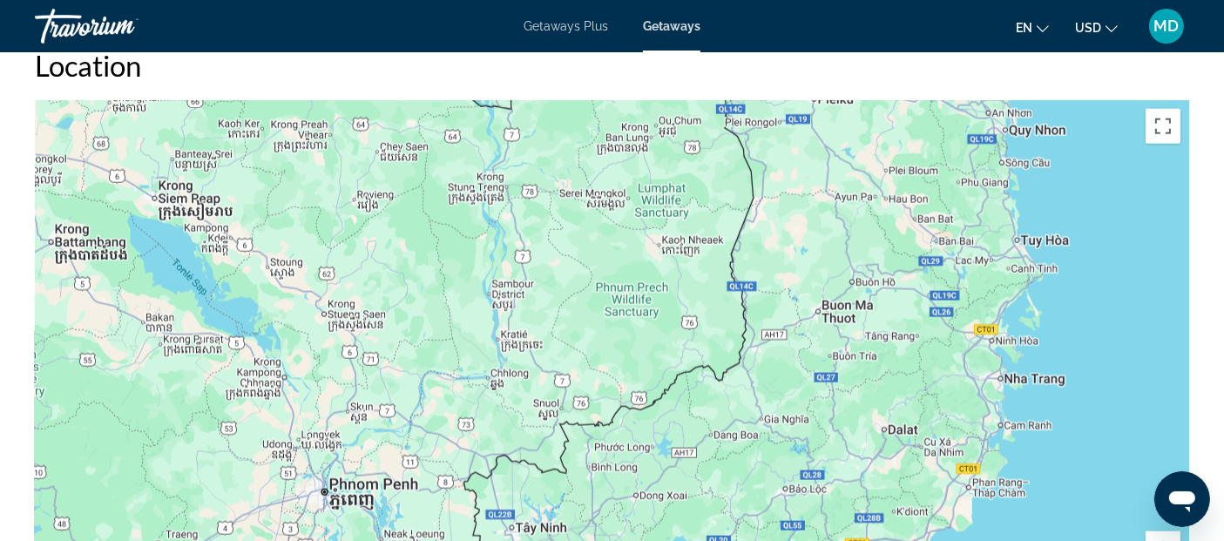
drag, startPoint x: 959, startPoint y: 268, endPoint x: 695, endPoint y: 579, distance: 408.0
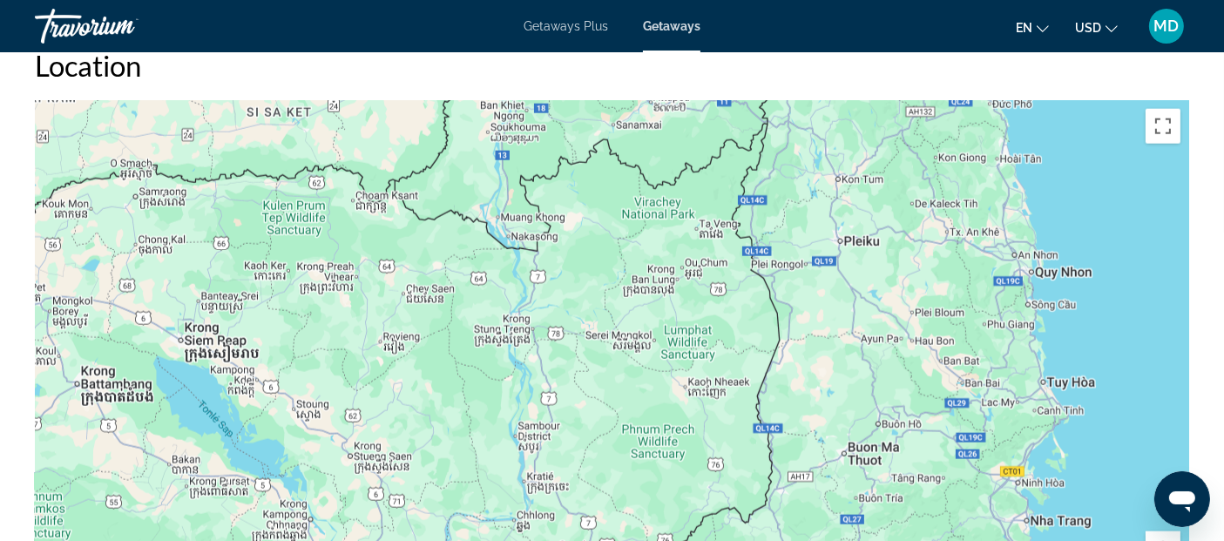
drag, startPoint x: 803, startPoint y: 170, endPoint x: 828, endPoint y: 319, distance: 151.0
click at [828, 319] on div "To activate drag with keyboard, press Alt + Enter. Once in keyboard drag state,…" at bounding box center [612, 361] width 1155 height 523
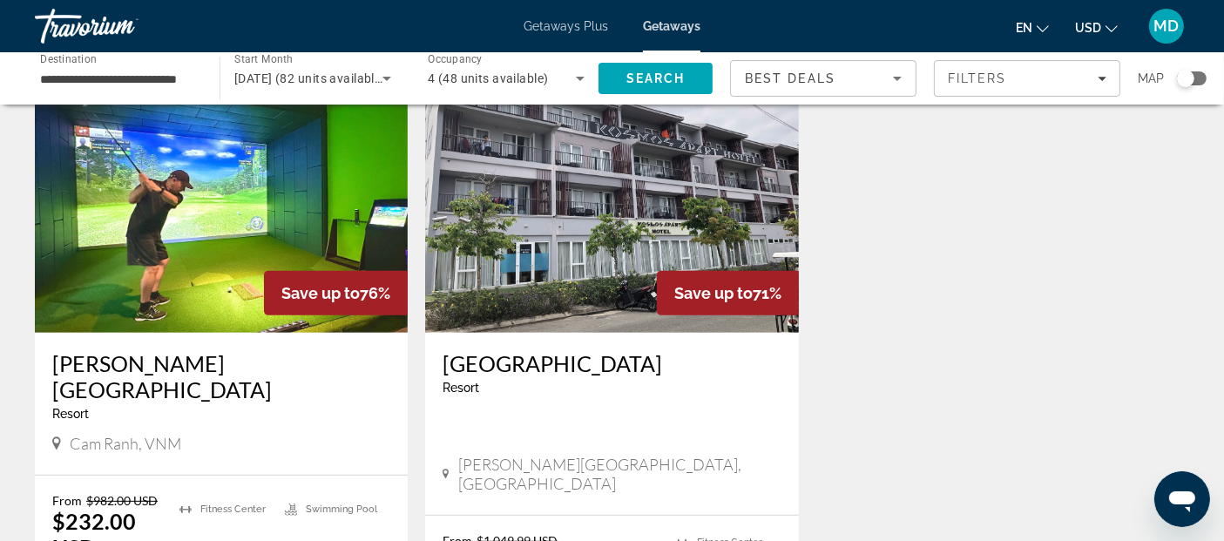
scroll to position [725, 0]
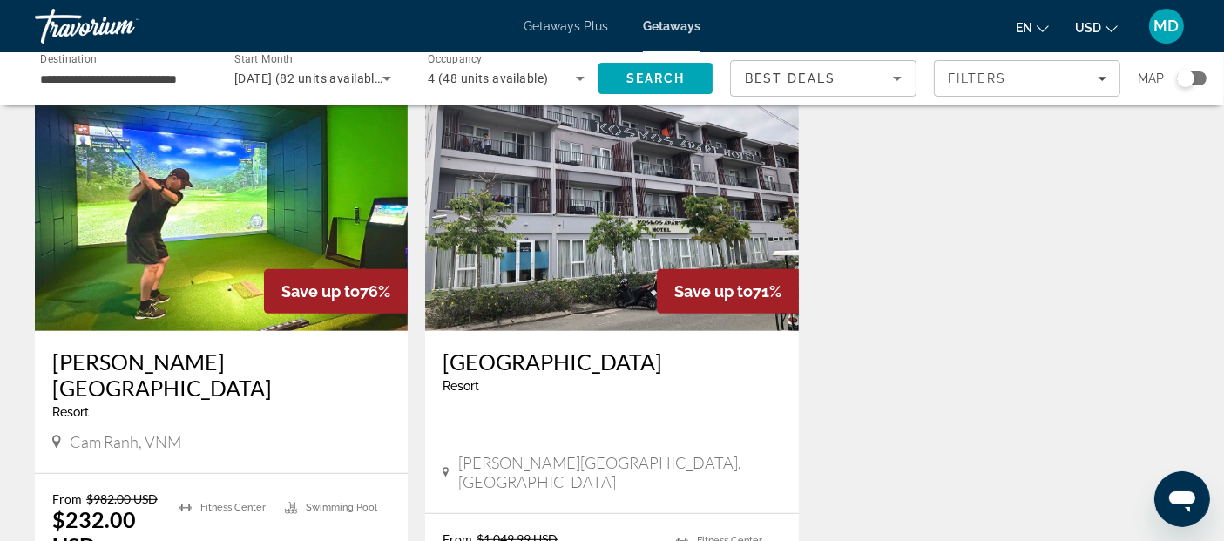
click at [106, 349] on h3 "[PERSON_NAME][GEOGRAPHIC_DATA]" at bounding box center [221, 375] width 338 height 52
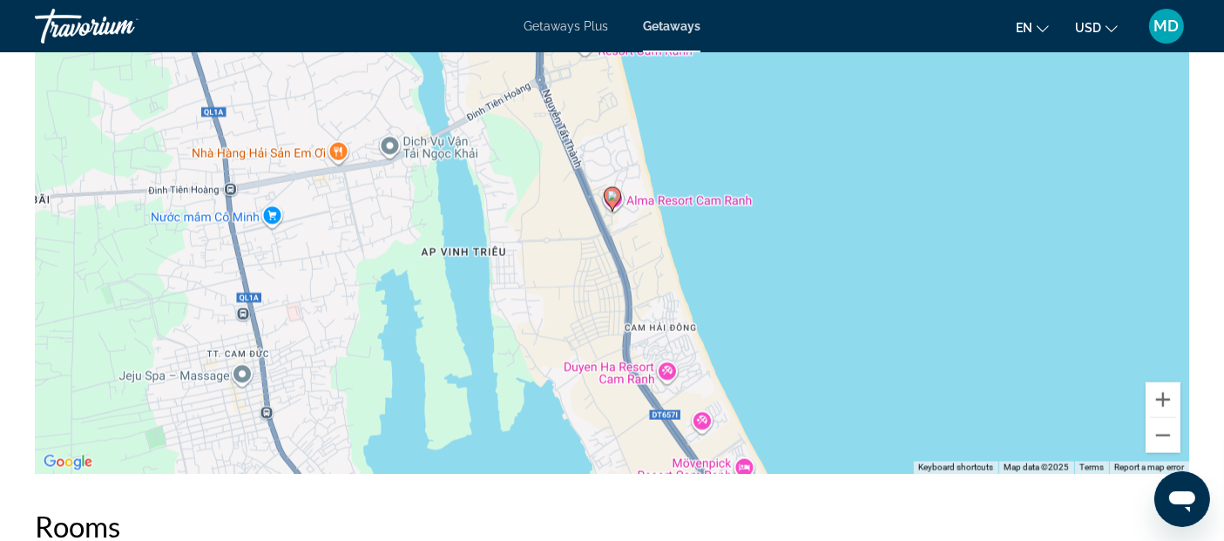
scroll to position [2445, 0]
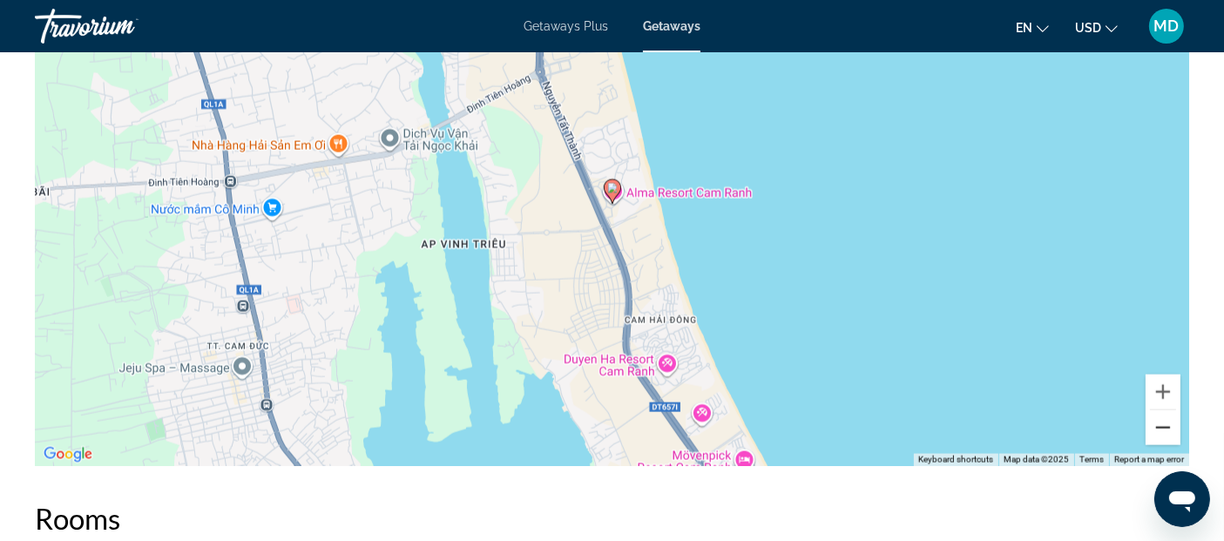
click at [1162, 416] on button "Zoom out" at bounding box center [1163, 427] width 35 height 35
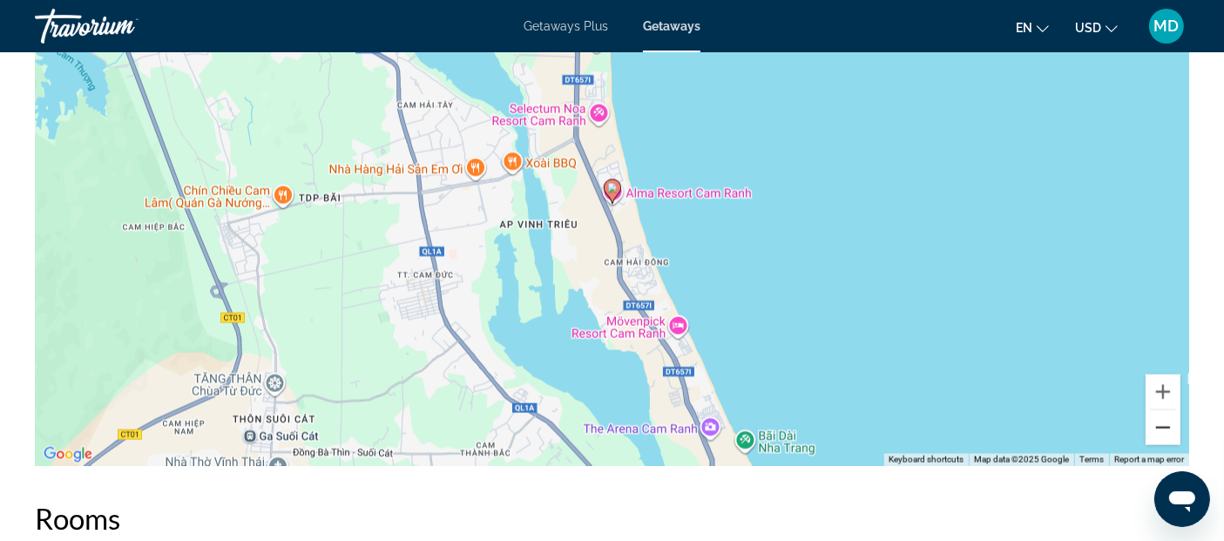
click at [1162, 416] on button "Zoom out" at bounding box center [1163, 427] width 35 height 35
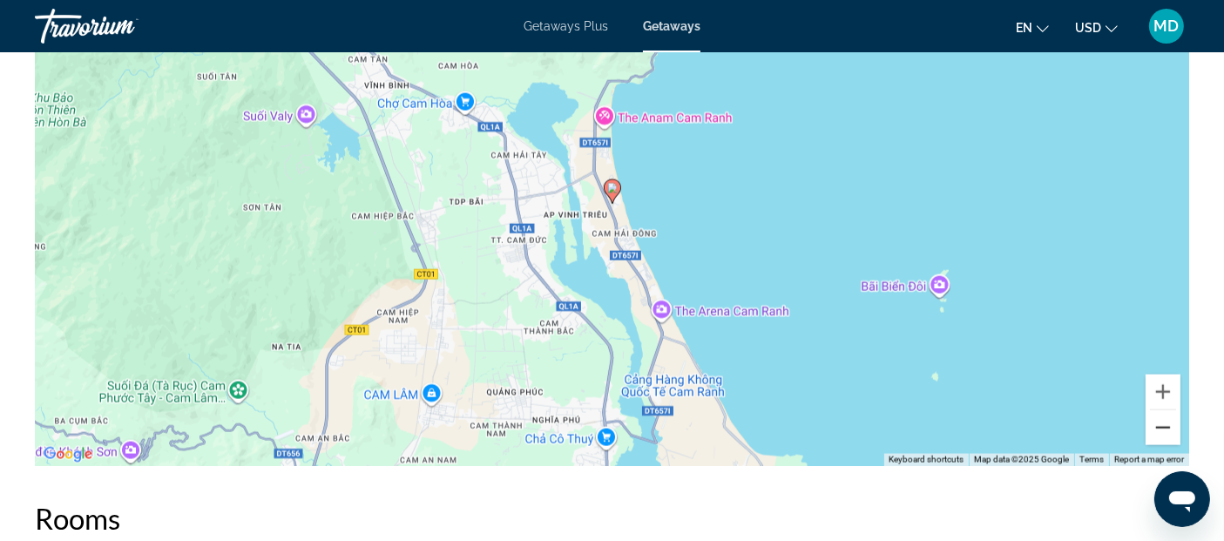
click at [1162, 416] on button "Zoom out" at bounding box center [1163, 427] width 35 height 35
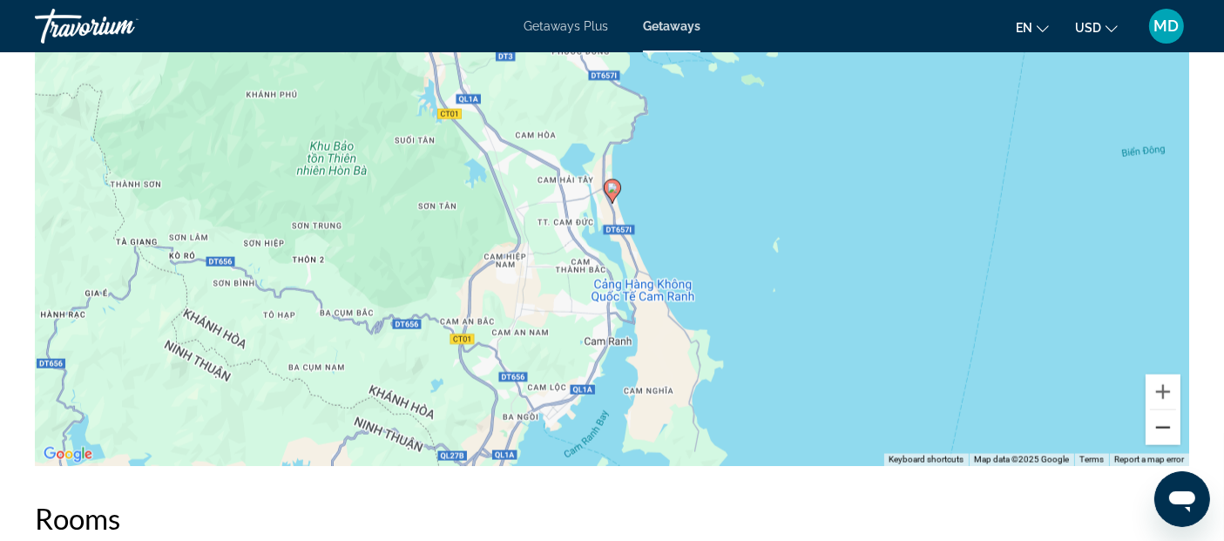
click at [1163, 416] on button "Zoom out" at bounding box center [1163, 427] width 35 height 35
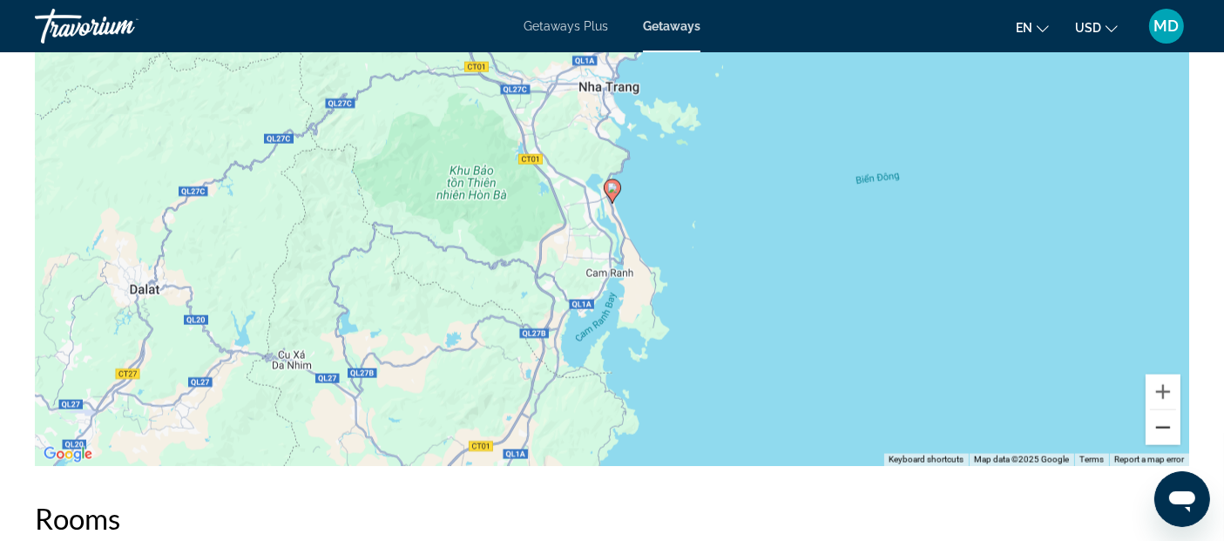
click at [1163, 416] on button "Zoom out" at bounding box center [1163, 427] width 35 height 35
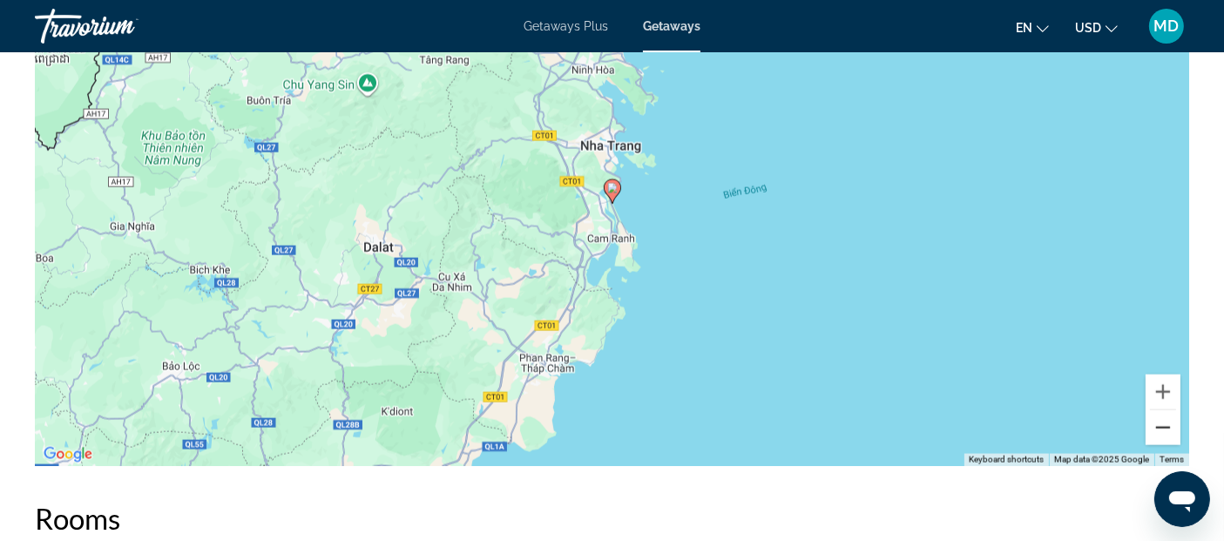
click at [1163, 415] on button "Zoom out" at bounding box center [1163, 427] width 35 height 35
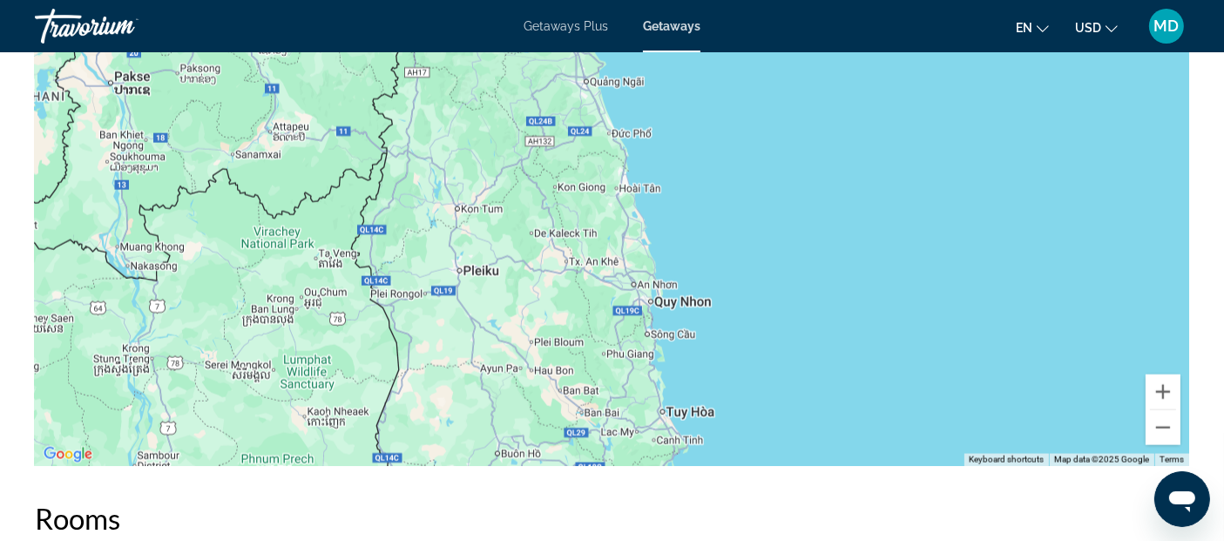
drag, startPoint x: 786, startPoint y: 199, endPoint x: 820, endPoint y: 576, distance: 378.9
click at [1157, 418] on button "Zoom out" at bounding box center [1163, 427] width 35 height 35
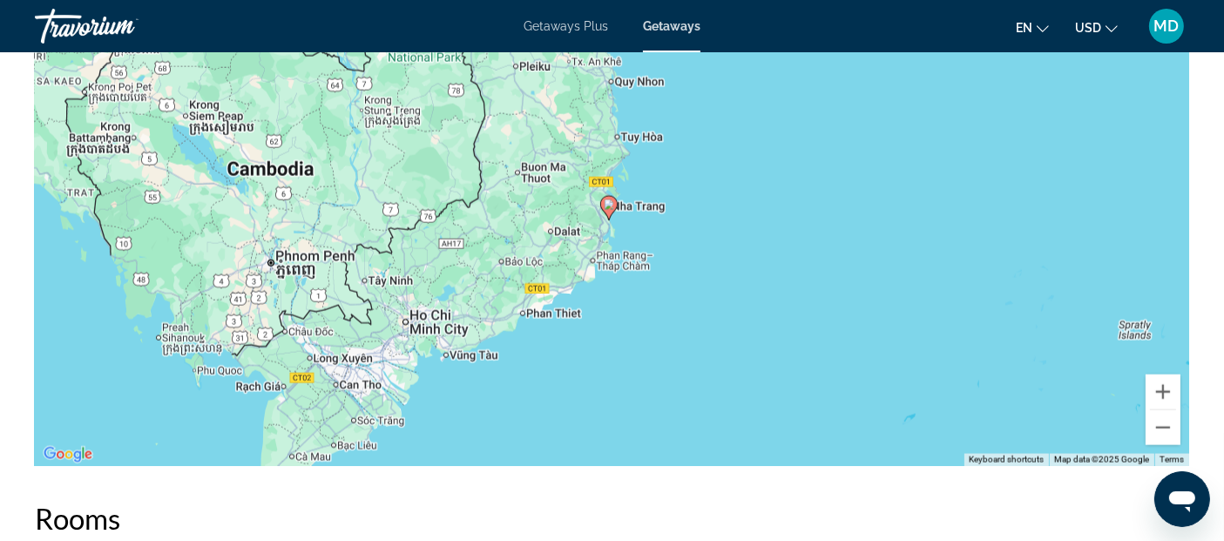
drag, startPoint x: 742, startPoint y: 160, endPoint x: 721, endPoint y: -9, distance: 170.3
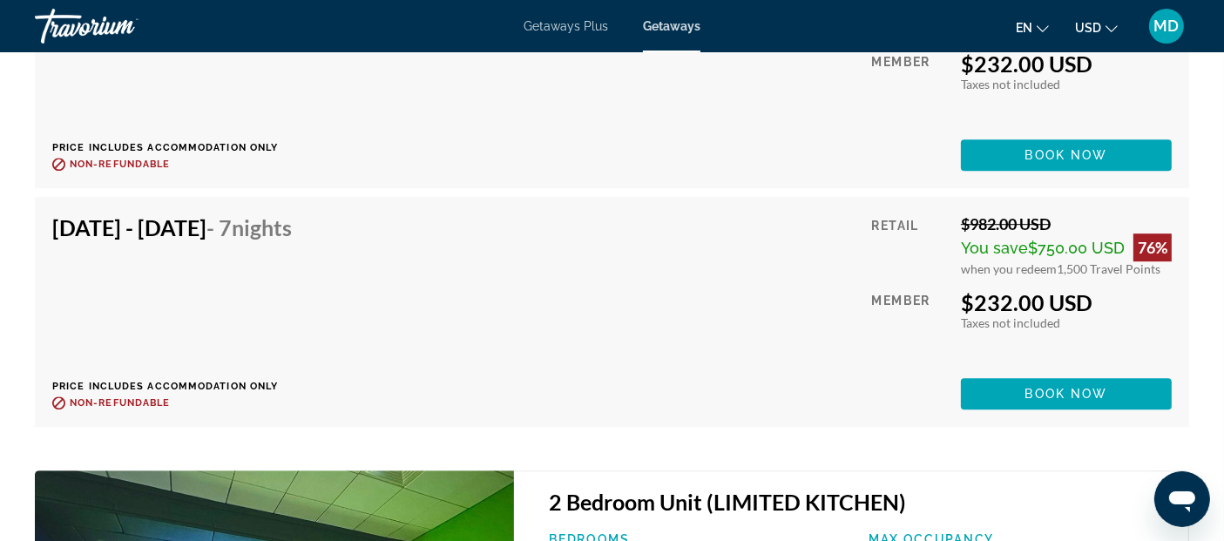
scroll to position [5201, 0]
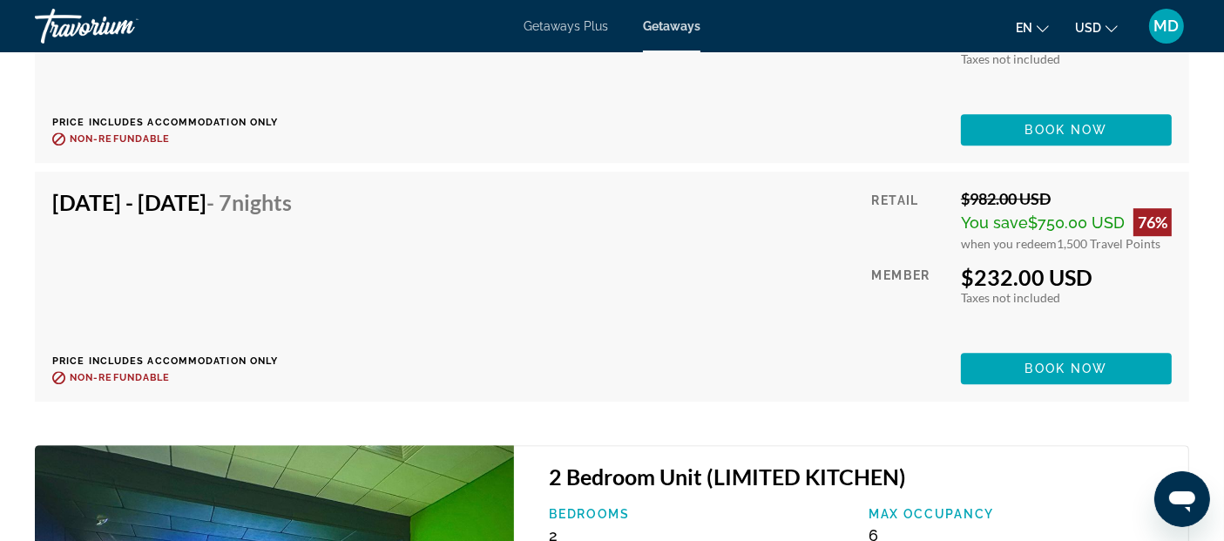
click at [1017, 208] on div "You save $750.00 USD 76%" at bounding box center [1066, 222] width 211 height 28
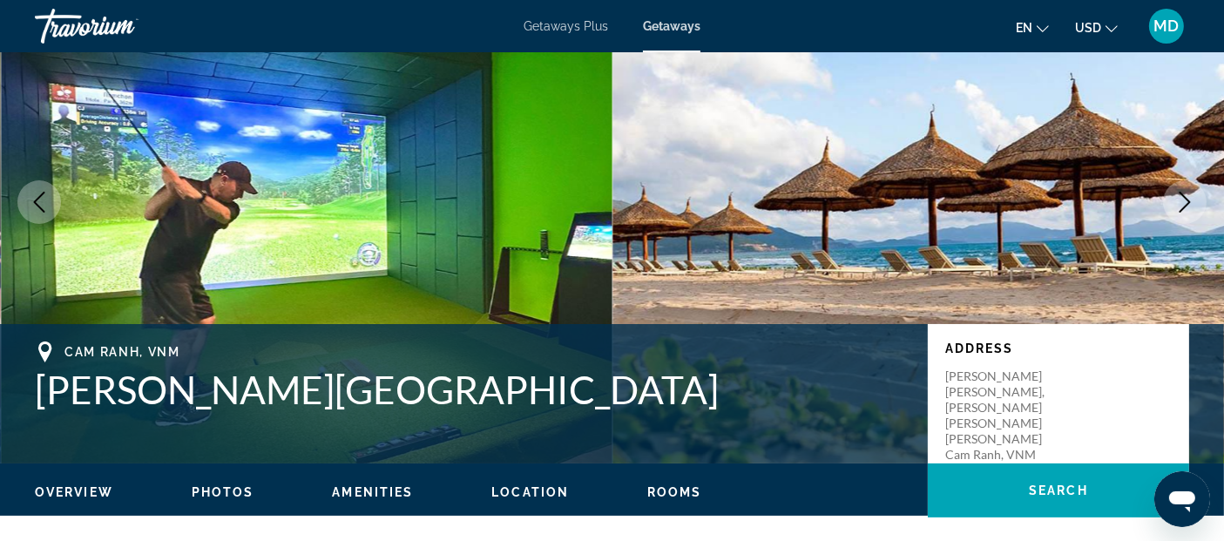
scroll to position [69, 0]
